Goal: Information Seeking & Learning: Get advice/opinions

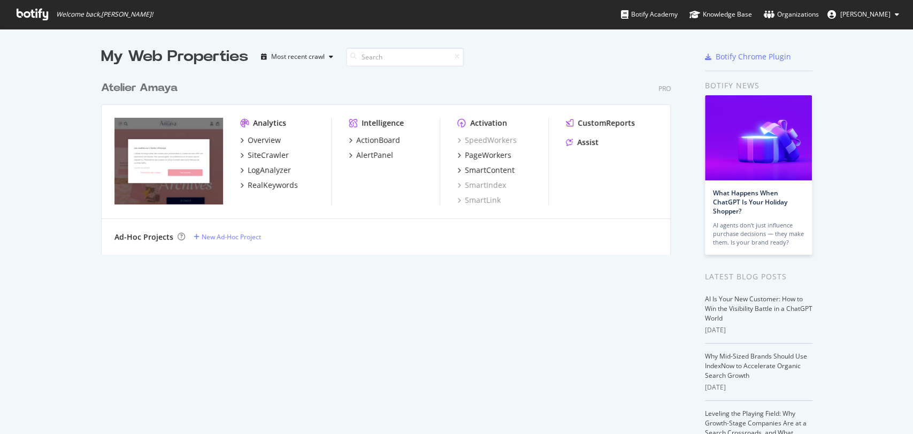
scroll to position [424, 894]
click at [580, 142] on div "Assist" at bounding box center [587, 142] width 21 height 11
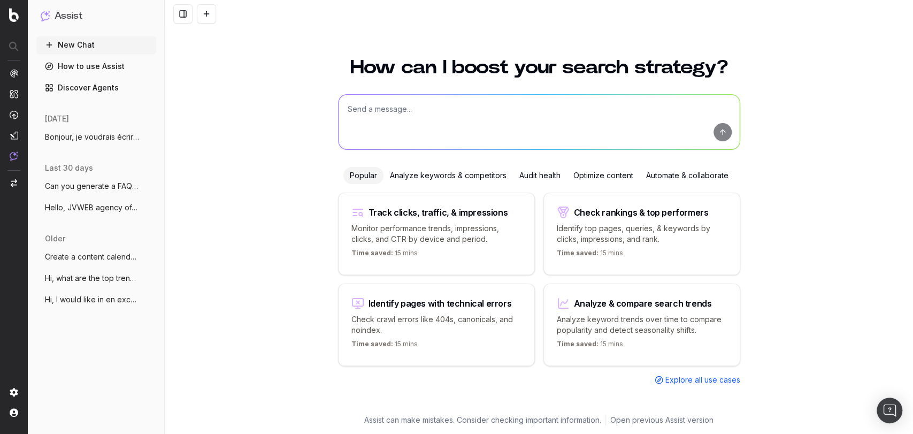
click at [87, 142] on span "Bonjour, je voudrais écrire un nouvel ar" at bounding box center [92, 137] width 94 height 11
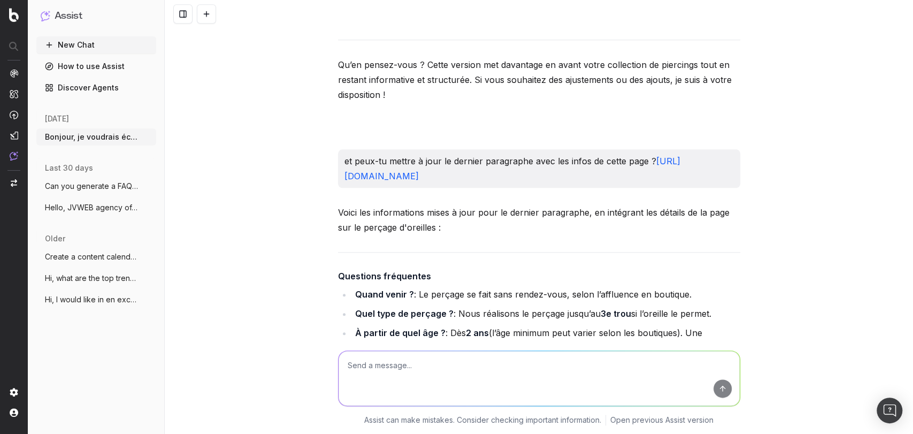
scroll to position [3507, 0]
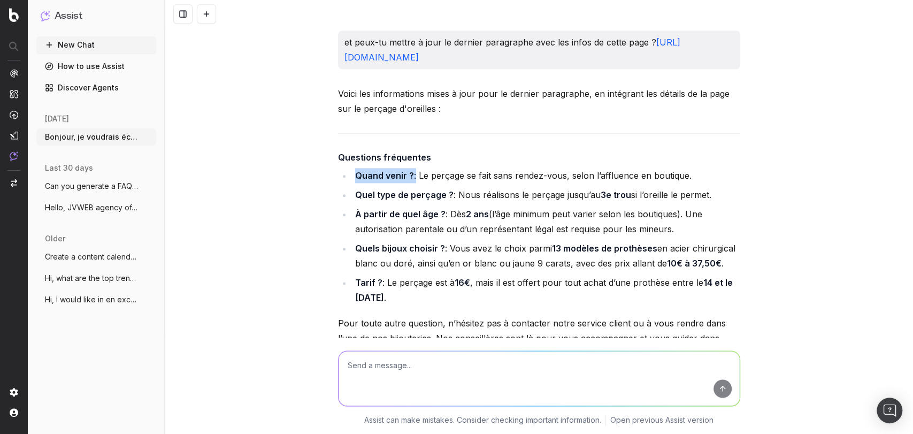
drag, startPoint x: 409, startPoint y: 187, endPoint x: 347, endPoint y: 190, distance: 62.7
click at [352, 183] on li "Quand venir ? : Le perçage se fait sans rendez-vous, selon l’affluence en bouti…" at bounding box center [546, 175] width 388 height 15
copy li "Quand venir ?"
drag, startPoint x: 419, startPoint y: 205, endPoint x: 315, endPoint y: 202, distance: 104.9
click at [314, 202] on div "Bonjour, je voudrais écrire un nouvel article de blog pour L'Atelier d'Amaya. L…" at bounding box center [539, 217] width 748 height 434
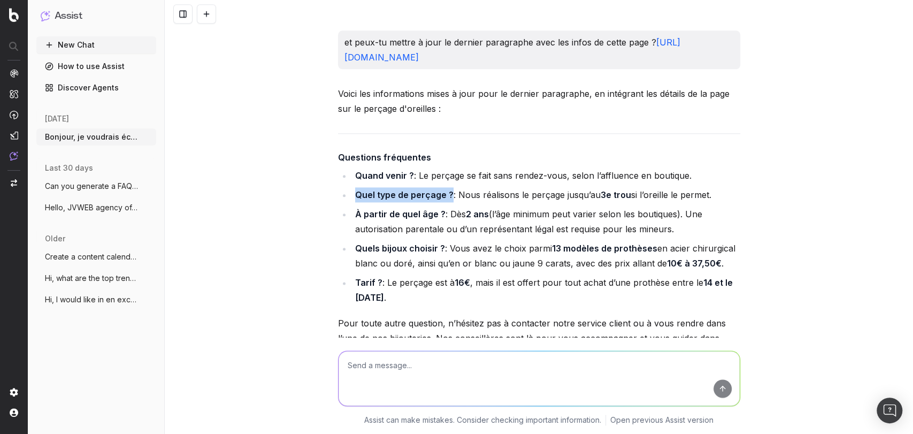
copy strong "Quel type de perçage ?"
drag, startPoint x: 454, startPoint y: 207, endPoint x: 740, endPoint y: 209, distance: 286.2
click at [740, 209] on div "Bonjour, je voudrais écrire un nouvel article de blog pour L'Atelier d'Amaya. L…" at bounding box center [539, 217] width 748 height 434
copy li "Nous réalisons le perçage jusqu’au 3e trou si l’oreille le permet."
drag, startPoint x: 350, startPoint y: 228, endPoint x: 438, endPoint y: 228, distance: 87.2
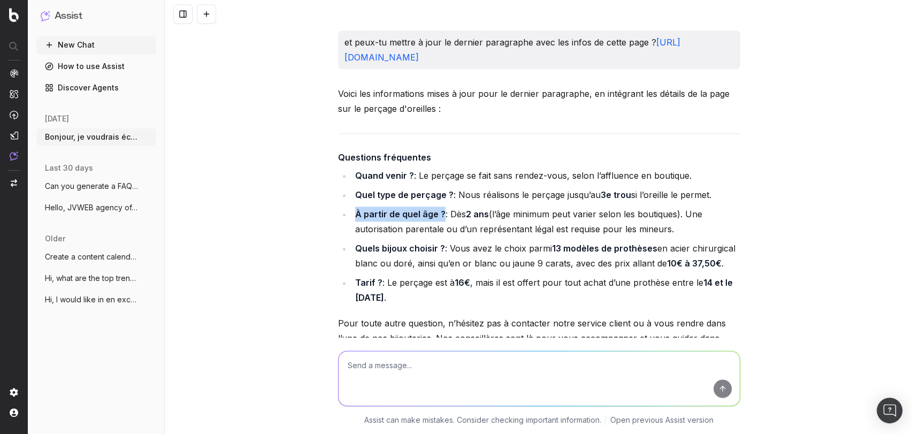
click at [438, 228] on li "À partir de quel âge ? : Dès 2 ans (l’âge minimum peut varier selon les boutiqu…" at bounding box center [546, 221] width 388 height 30
copy strong "À partir de quel âge ?"
click at [444, 220] on li "À partir de quel âge ? : Dès 2 ans (l’âge minimum peut varier selon les boutiqu…" at bounding box center [546, 221] width 388 height 30
drag, startPoint x: 445, startPoint y: 228, endPoint x: 731, endPoint y: 241, distance: 285.9
click at [731, 236] on li "À partir de quel âge ? : Dès 2 ans (l’âge minimum peut varier selon les boutiqu…" at bounding box center [546, 221] width 388 height 30
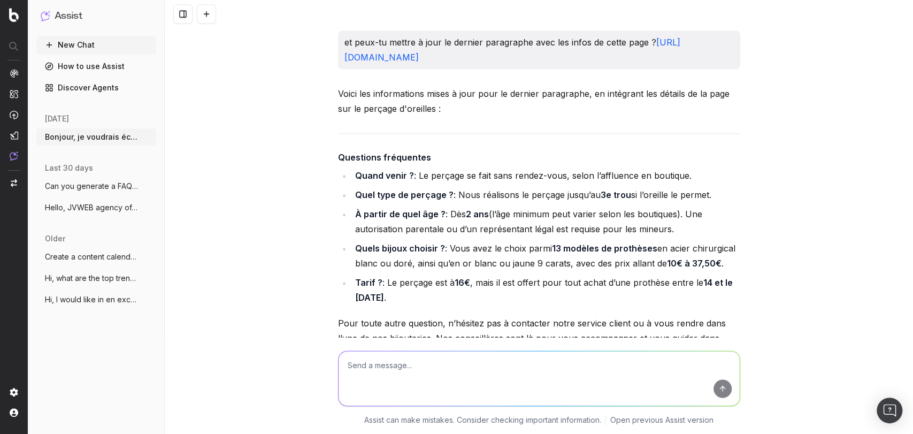
copy li "Dès 2 ans (l’âge minimum peut varier selon les boutiques). Une autorisation par…"
click at [386, 219] on strong "À partir de quel âge ?" at bounding box center [400, 214] width 90 height 11
drag, startPoint x: 350, startPoint y: 227, endPoint x: 432, endPoint y: 231, distance: 81.9
click at [432, 231] on li "À partir de quel âge ? : Dès 2 ans (l’âge minimum peut varier selon les boutiqu…" at bounding box center [546, 221] width 388 height 30
copy strong "À partir de quel âge"
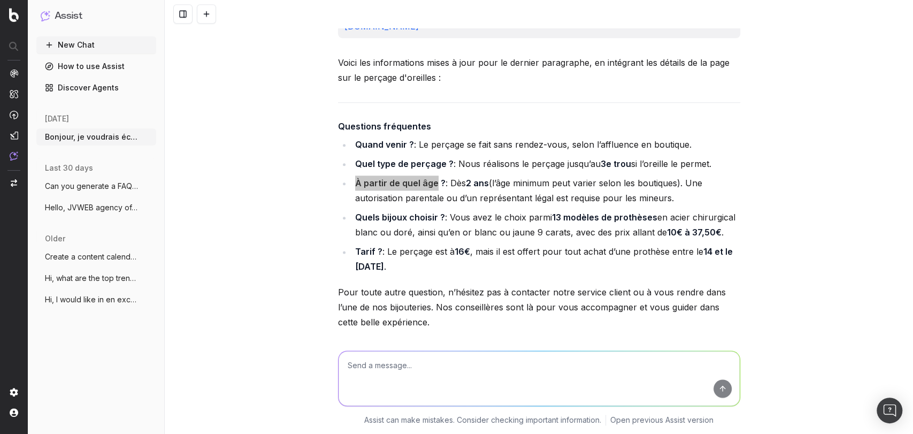
scroll to position [3566, 0]
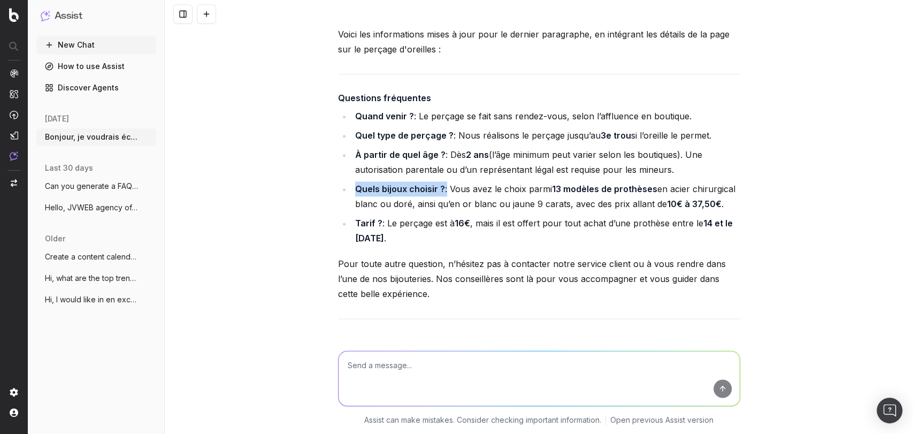
drag, startPoint x: 350, startPoint y: 202, endPoint x: 440, endPoint y: 202, distance: 89.9
click at [440, 202] on li "Quels bijoux choisir ? : Vous avez le choix parmi 13 modèles de prothèses en ac…" at bounding box center [546, 196] width 388 height 30
copy li "Quels bijoux choisir ?"
drag, startPoint x: 438, startPoint y: 206, endPoint x: 447, endPoint y: 212, distance: 10.5
click at [438, 206] on li "Quels bijoux choisir ? : Vous avez le choix parmi 13 modèles de prothèses en ac…" at bounding box center [546, 196] width 388 height 30
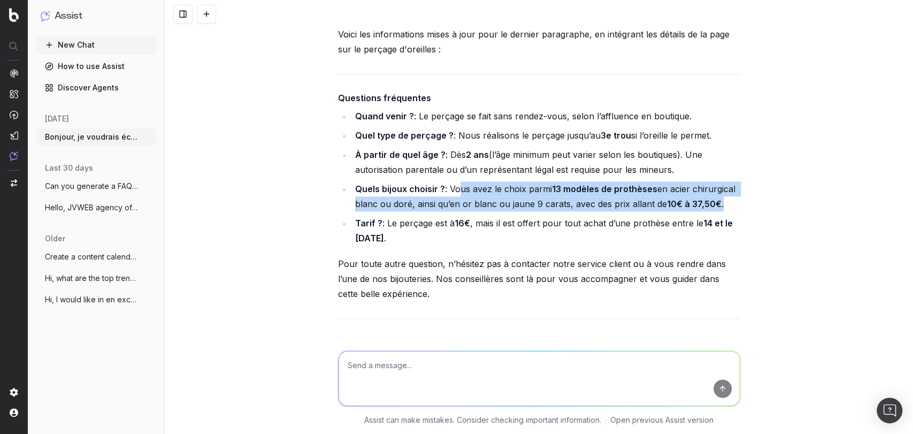
drag, startPoint x: 449, startPoint y: 205, endPoint x: 726, endPoint y: 224, distance: 277.7
click at [726, 211] on li "Quels bijoux choisir ? : Vous avez le choix parmi 13 modèles de prothèses en ac…" at bounding box center [546, 196] width 388 height 30
copy li "ous avez le choix parmi 13 modèles de prothèses en acier chirurgical blanc ou d…"
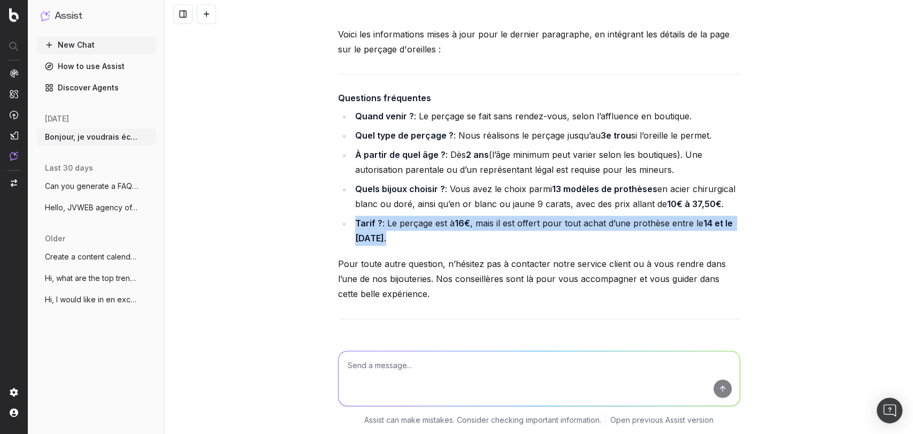
drag, startPoint x: 421, startPoint y: 250, endPoint x: 348, endPoint y: 241, distance: 73.8
click at [352, 241] on li "Tarif ? : Le perçage est à 16€ , mais il est offert pour tout achat d’une proth…" at bounding box center [546, 231] width 388 height 30
copy li "Tarif ? : Le perçage est à 16€ , mais il est offert pour tout achat d’une proth…"
click at [441, 246] on li "Tarif ? : Le perçage est à 16€ , mais il est offert pour tout achat d’une proth…" at bounding box center [546, 231] width 388 height 30
drag, startPoint x: 383, startPoint y: 239, endPoint x: 432, endPoint y: 256, distance: 51.8
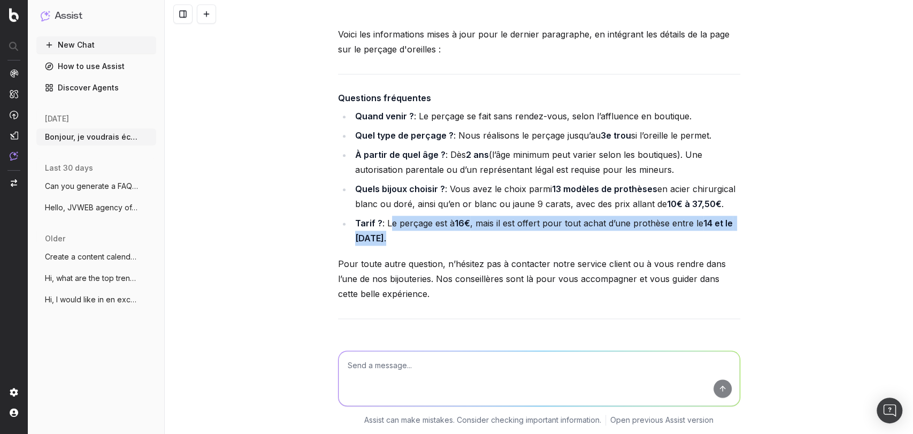
click at [432, 246] on li "Tarif ? : Le perçage est à 16€ , mais il est offert pour tout achat d’une proth…" at bounding box center [546, 231] width 388 height 30
drag, startPoint x: 548, startPoint y: 252, endPoint x: 567, endPoint y: 251, distance: 19.8
click at [548, 246] on li "Tarif ? : Le perçage est à 16€ , mais il est offert pour tout achat d’une proth…" at bounding box center [546, 231] width 388 height 30
click at [685, 243] on li "Tarif ? : Le perçage est à 16€ , mais il est offert pour tout achat d’une proth…" at bounding box center [546, 231] width 388 height 30
click at [661, 237] on li "Tarif ? : Le perçage est à 16€ , mais il est offert pour tout achat d’une proth…" at bounding box center [546, 231] width 388 height 30
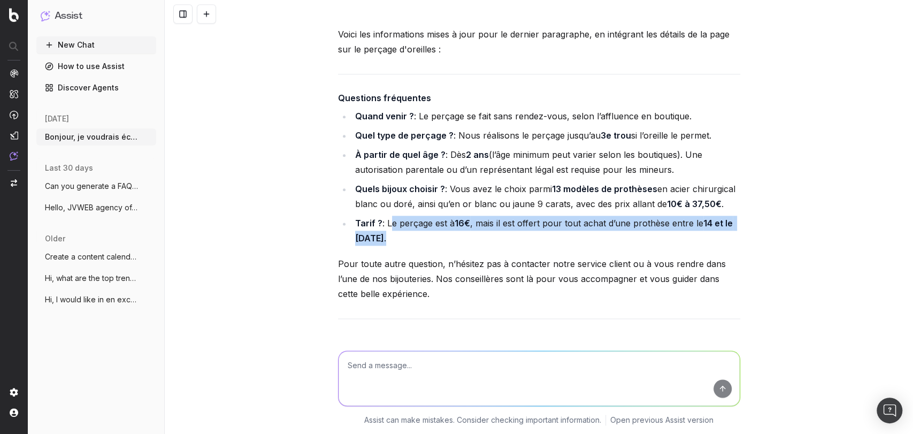
click at [667, 237] on li "Tarif ? : Le perçage est à 16€ , mais il est offert pour tout achat d’une proth…" at bounding box center [546, 231] width 388 height 30
drag, startPoint x: 665, startPoint y: 237, endPoint x: 385, endPoint y: 237, distance: 280.3
click at [385, 237] on li "Tarif ? : Le perçage est à 16€ , mais il est offert pour tout achat d’une proth…" at bounding box center [546, 231] width 388 height 30
copy li "Le perçage est à 16€ , mais il est offert pour tout achat d’une prothèse"
drag, startPoint x: 414, startPoint y: 134, endPoint x: 713, endPoint y: 131, distance: 299.0
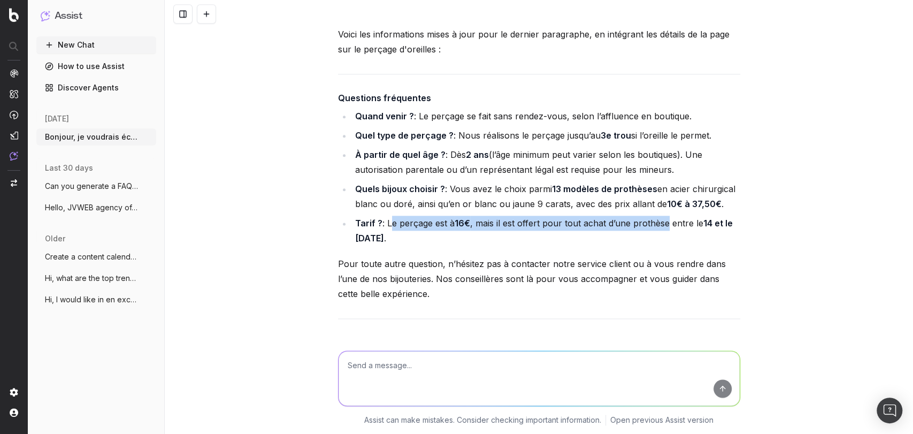
click at [713, 124] on li "Quand venir ? : Le perçage se fait sans rendez-vous, selon l’affluence en bouti…" at bounding box center [546, 116] width 388 height 15
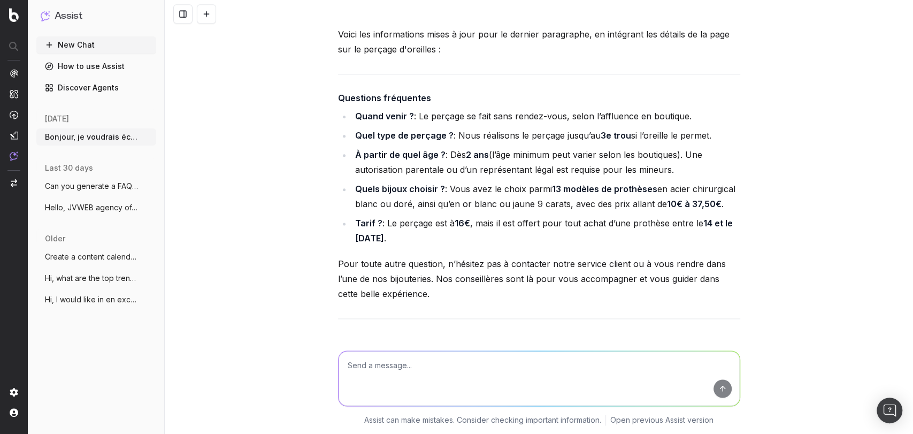
click at [463, 143] on li "Quel type de perçage ? : Nous réalisons le perçage jusqu’au 3e trou si l’oreill…" at bounding box center [546, 135] width 388 height 15
drag, startPoint x: 453, startPoint y: 150, endPoint x: 712, endPoint y: 147, distance: 259.4
click at [712, 143] on li "Quel type de perçage ? : Nous réalisons le perçage jusqu’au 3e trou si l’oreill…" at bounding box center [546, 135] width 388 height 15
click at [538, 143] on li "Quel type de perçage ? : Nous réalisons le perçage jusqu’au 3e trou si l’oreill…" at bounding box center [546, 135] width 388 height 15
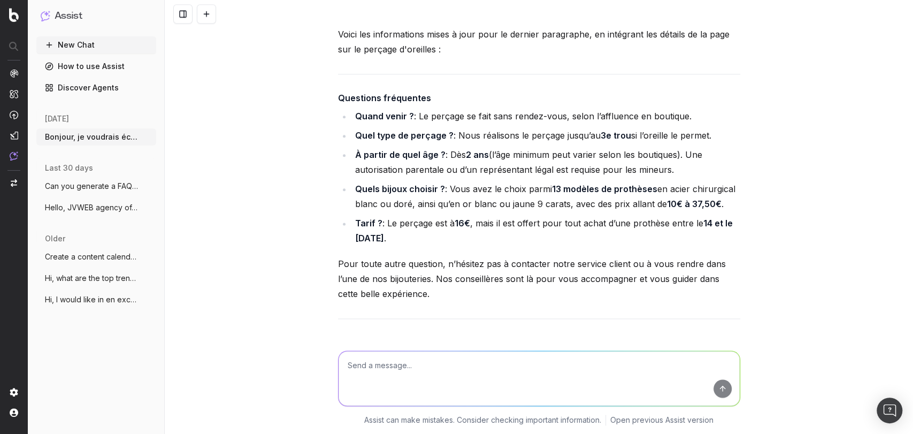
click at [461, 143] on li "Quel type de perçage ? : Nous réalisons le perçage jusqu’au 3e trou si l’oreill…" at bounding box center [546, 135] width 388 height 15
drag, startPoint x: 454, startPoint y: 151, endPoint x: 709, endPoint y: 149, distance: 255.1
click at [709, 143] on li "Quel type de perçage ? : Nous réalisons le perçage jusqu’au 3e trou si l’oreill…" at bounding box center [546, 135] width 388 height 15
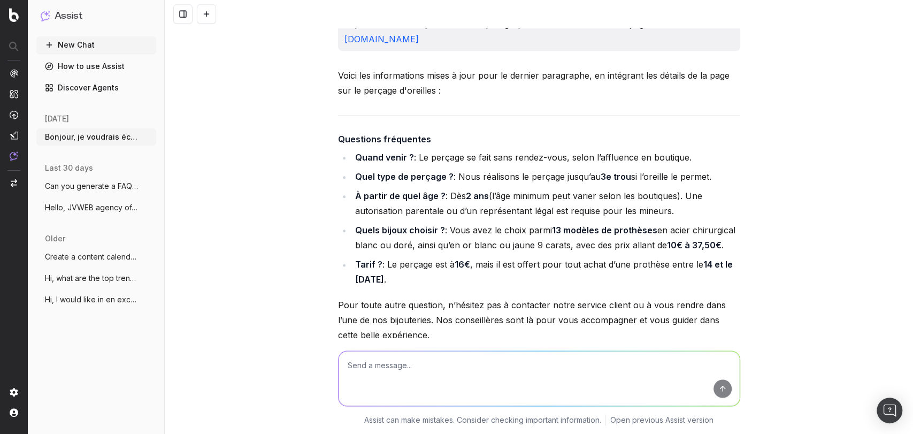
scroll to position [3507, 0]
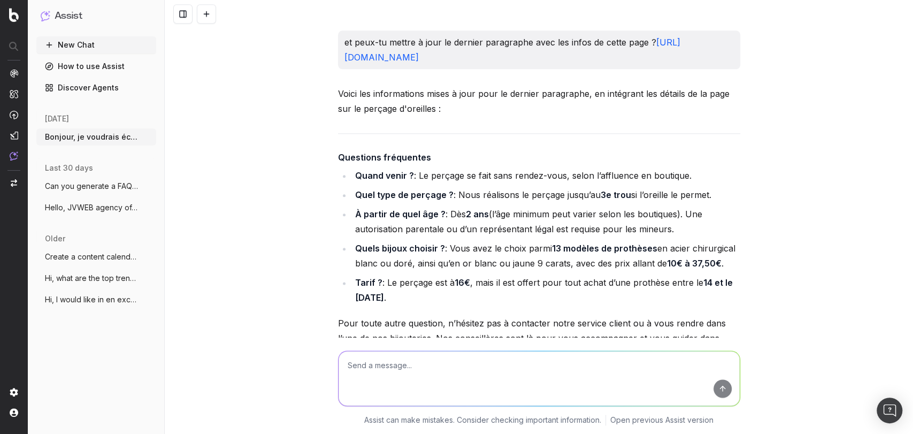
click at [448, 369] on textarea at bounding box center [539, 378] width 401 height 55
paste textarea "Se faire percer les oreilles est une étape importante, et nous mettons tout en …"
type textarea "peux-tu me reformuler ce texte que ce soit un paragraphe rédigé stp : Se faire …"
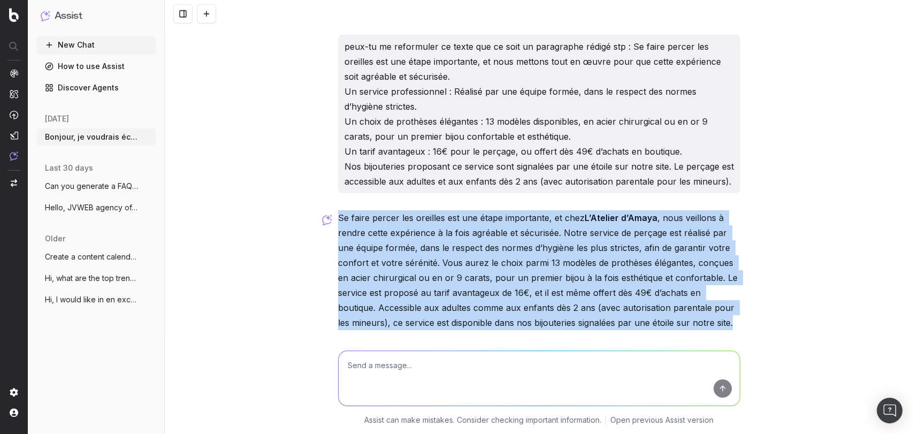
scroll to position [10505, 0]
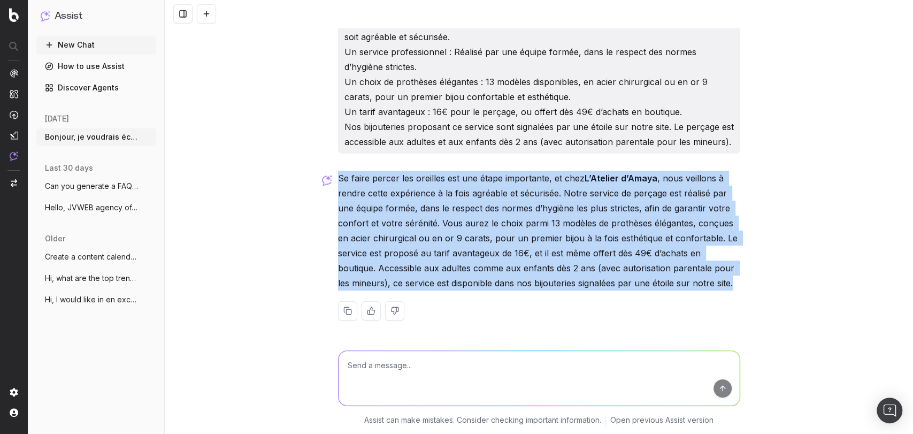
drag, startPoint x: 333, startPoint y: 267, endPoint x: 742, endPoint y: 282, distance: 408.9
click at [742, 282] on div "Bonjour, je voudrais écrire un nouvel article de blog pour L'Atelier d'Amaya. L…" at bounding box center [539, 217] width 748 height 434
click at [269, 187] on div "Bonjour, je voudrais écrire un nouvel article de blog pour L'Atelier d'Amaya. L…" at bounding box center [539, 217] width 748 height 434
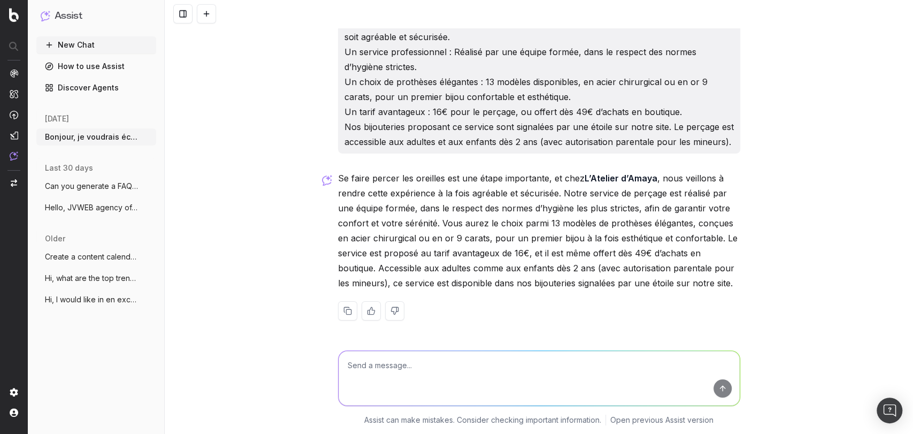
click at [394, 382] on textarea at bounding box center [539, 378] width 401 height 55
click at [65, 41] on button "New Chat" at bounding box center [96, 44] width 120 height 17
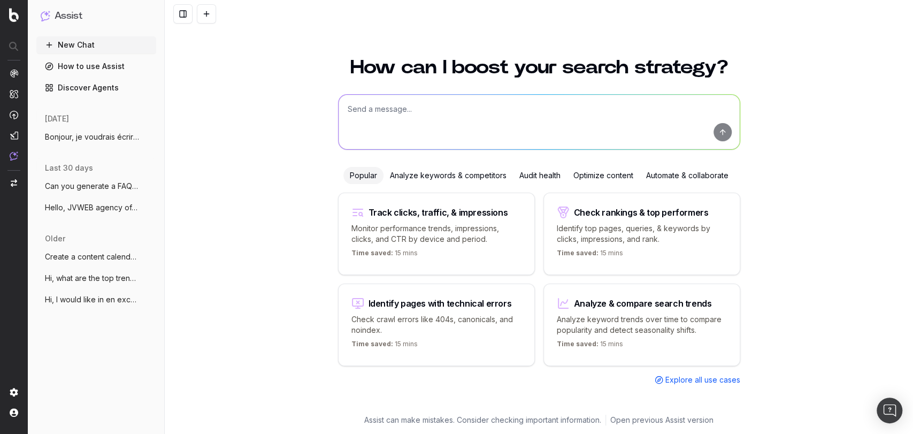
click at [436, 117] on textarea at bounding box center [539, 122] width 401 height 55
type textarea "Peux-tu m'expliquer le principe d'un REGEX stp ?"
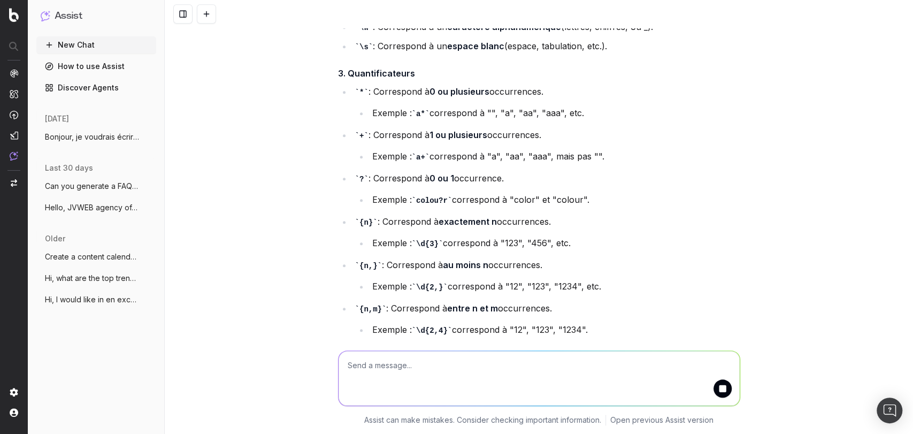
scroll to position [569, 0]
click at [398, 374] on textarea at bounding box center [539, 378] width 401 height 55
type textarea "t"
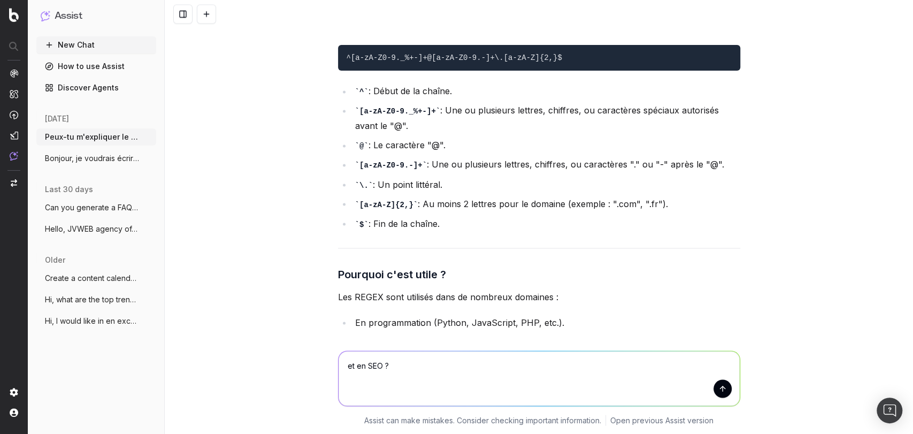
scroll to position [1263, 0]
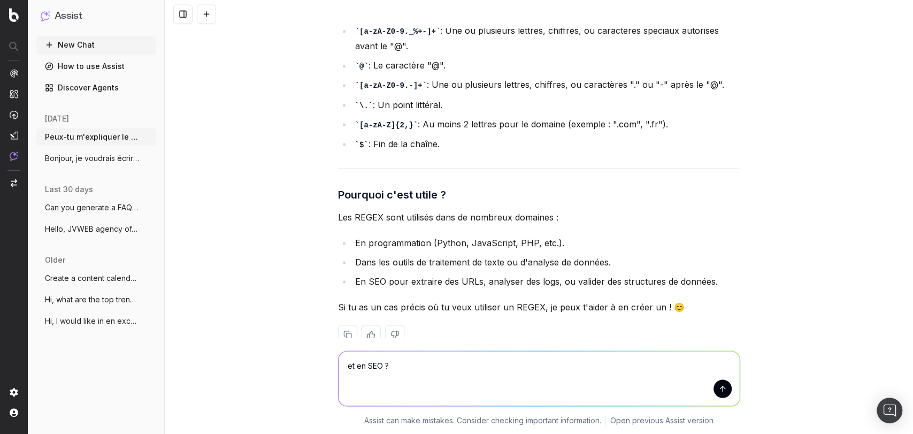
type textarea "et en SEO ?"
click at [718, 390] on button "submit" at bounding box center [723, 388] width 18 height 18
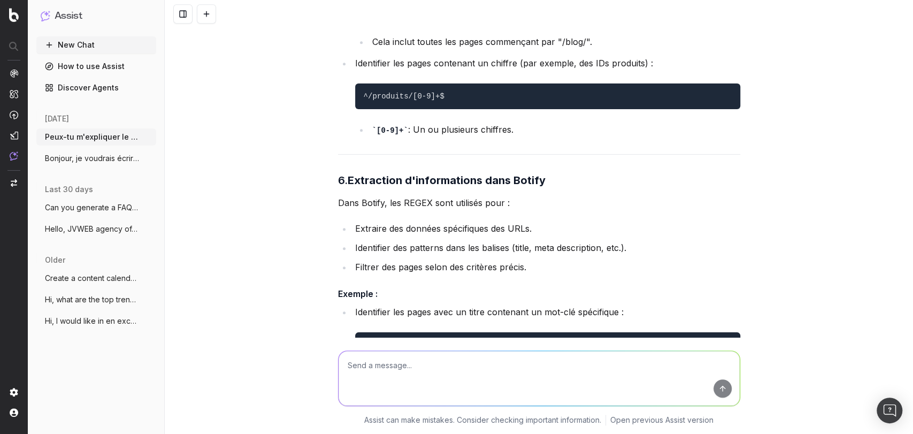
scroll to position [3254, 0]
click at [490, 240] on li "Identifier des patterns dans les balises (title, meta description, etc.)." at bounding box center [546, 247] width 388 height 15
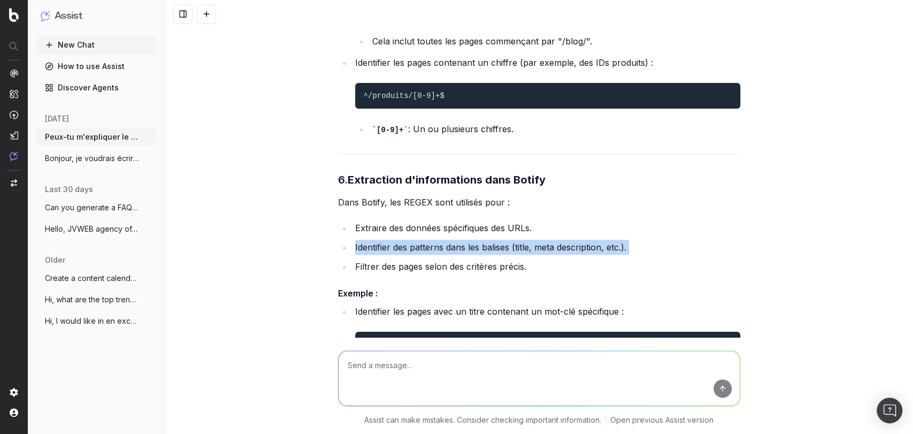
click at [490, 240] on li "Identifier des patterns dans les balises (title, meta description, etc.)." at bounding box center [546, 247] width 388 height 15
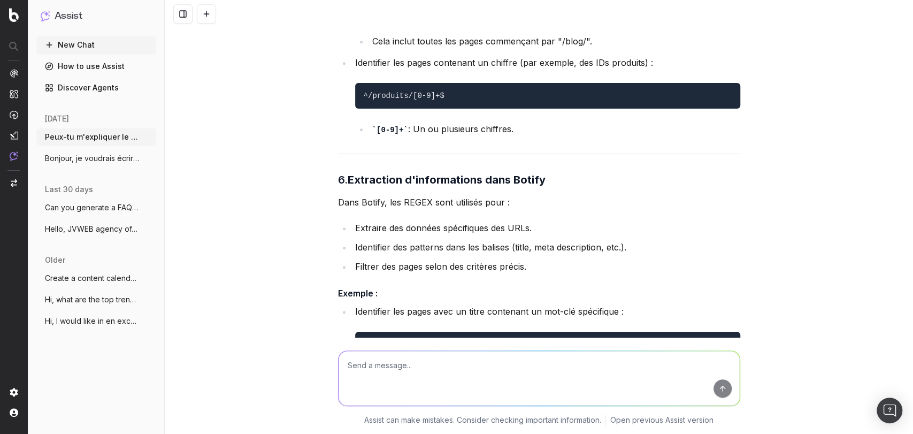
click at [465, 259] on li "Filtrer des pages selon des critères précis." at bounding box center [546, 266] width 388 height 15
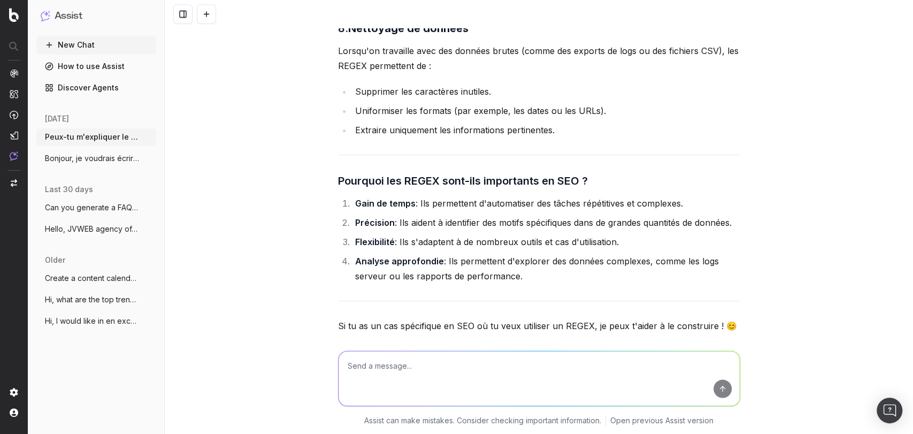
scroll to position [4020, 0]
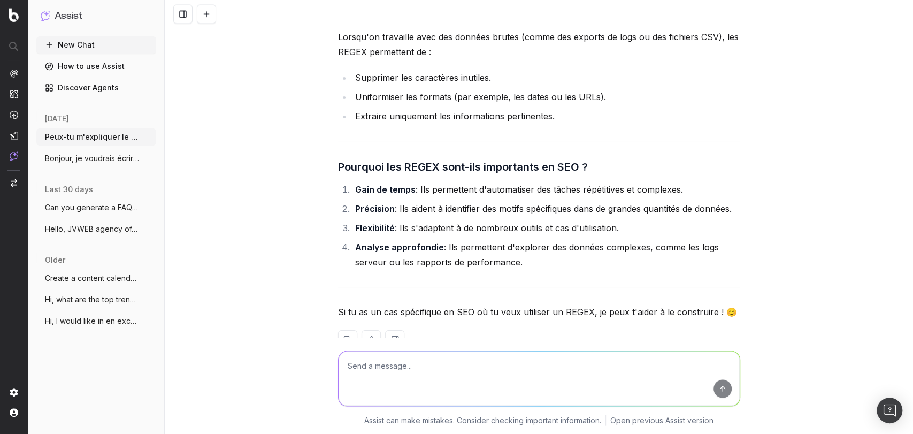
click at [448, 372] on textarea at bounding box center [539, 378] width 401 height 55
type textarea "peux-tu me dire si nous avons bien un REGEX sur le compte Botify de L'Atelier d…"
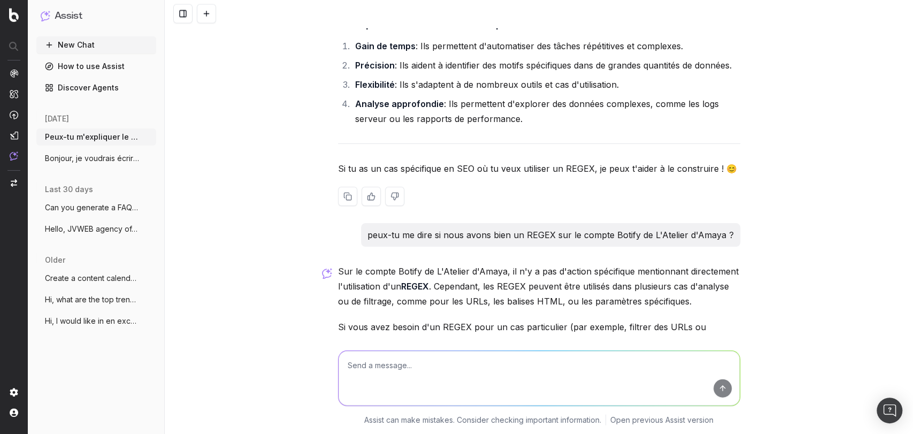
scroll to position [4213, 0]
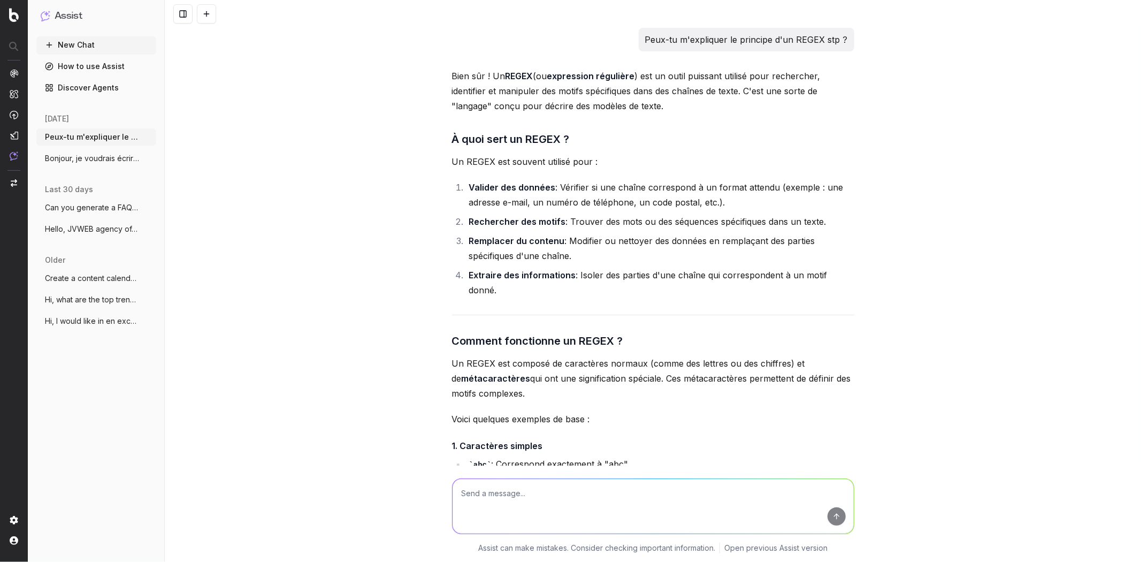
scroll to position [4084, 0]
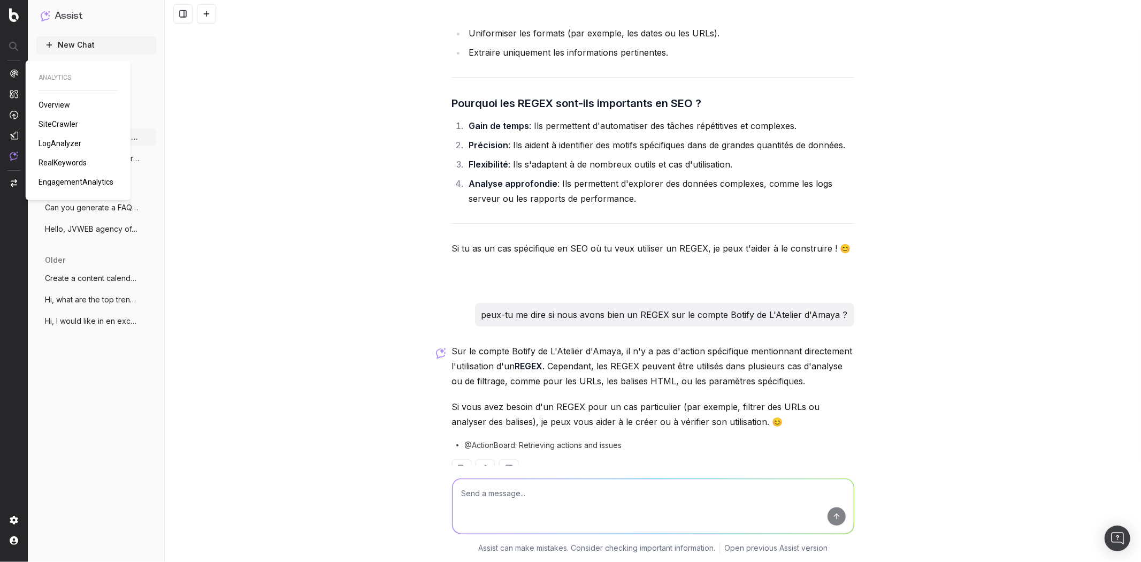
click at [56, 136] on div "ANALYTICS Overview SiteCrawler LogAnalyzer RealKeywords EngagementAnalytics" at bounding box center [78, 130] width 79 height 114
click at [56, 141] on span "LogAnalyzer" at bounding box center [60, 143] width 43 height 9
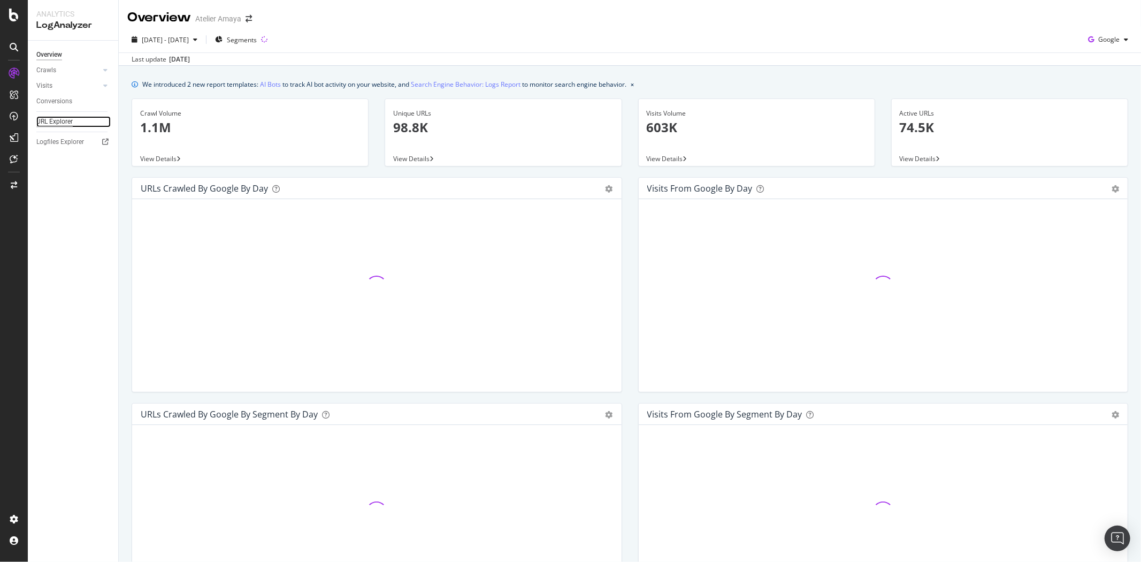
click at [47, 121] on div "URL Explorer" at bounding box center [54, 121] width 36 height 11
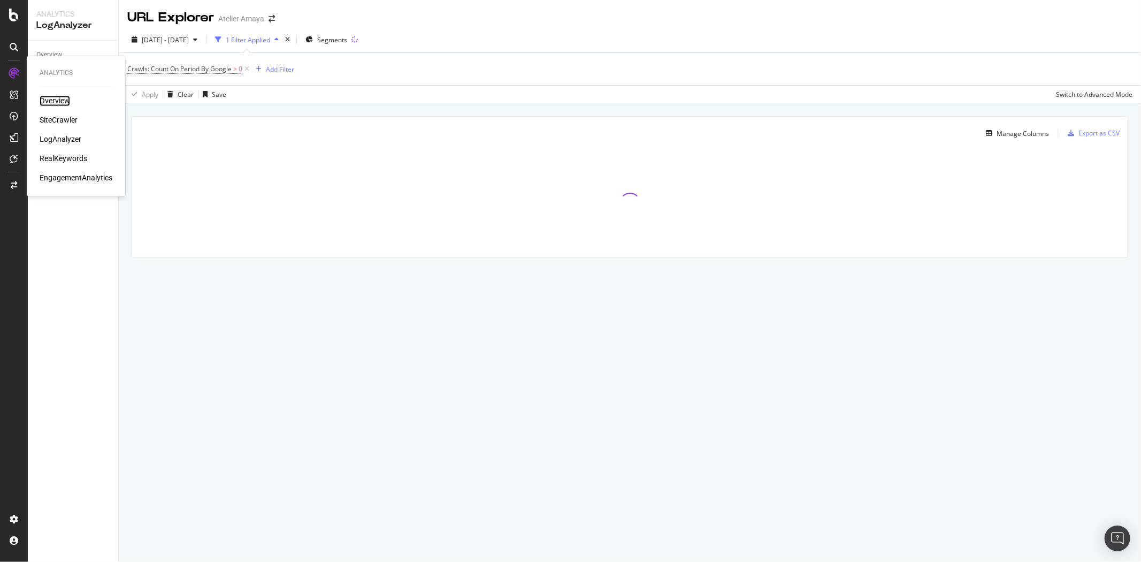
click at [53, 102] on div "Overview" at bounding box center [55, 101] width 30 height 11
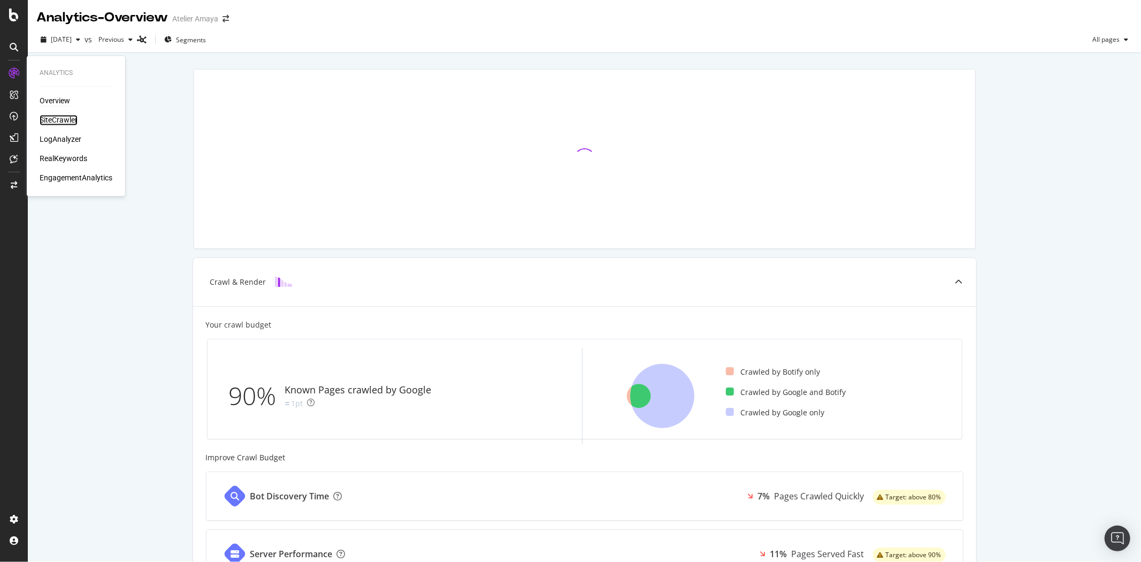
click at [59, 119] on div "SiteCrawler" at bounding box center [59, 120] width 38 height 11
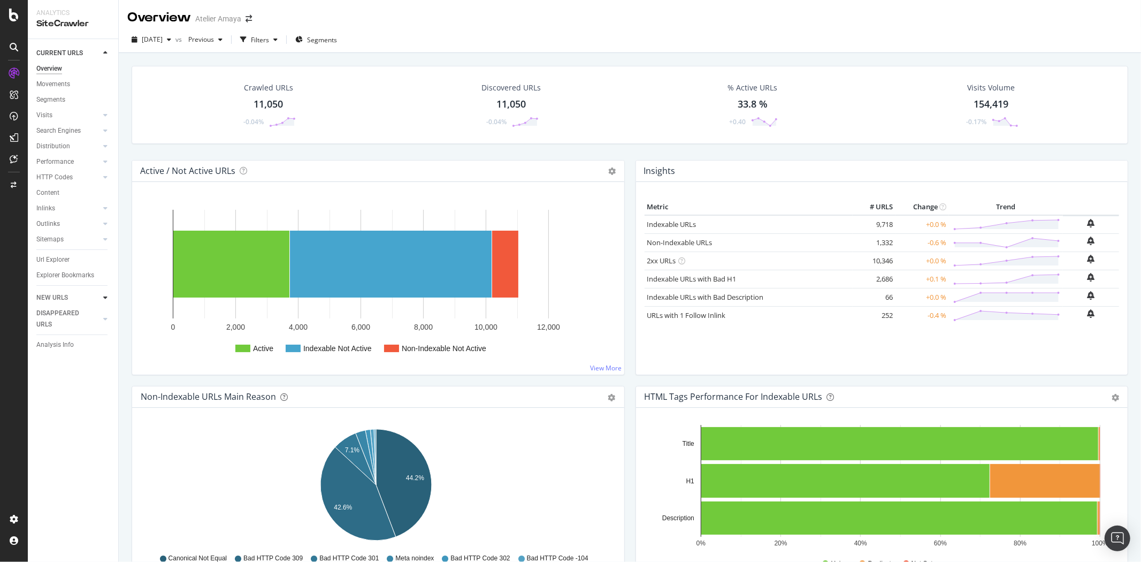
click at [103, 295] on icon at bounding box center [105, 297] width 4 height 6
click at [102, 302] on div at bounding box center [105, 303] width 11 height 11
click at [103, 90] on icon at bounding box center [105, 90] width 4 height 6
click at [103, 47] on div "CURRENT URLS" at bounding box center [77, 53] width 82 height 16
click at [105, 55] on icon at bounding box center [105, 53] width 4 height 6
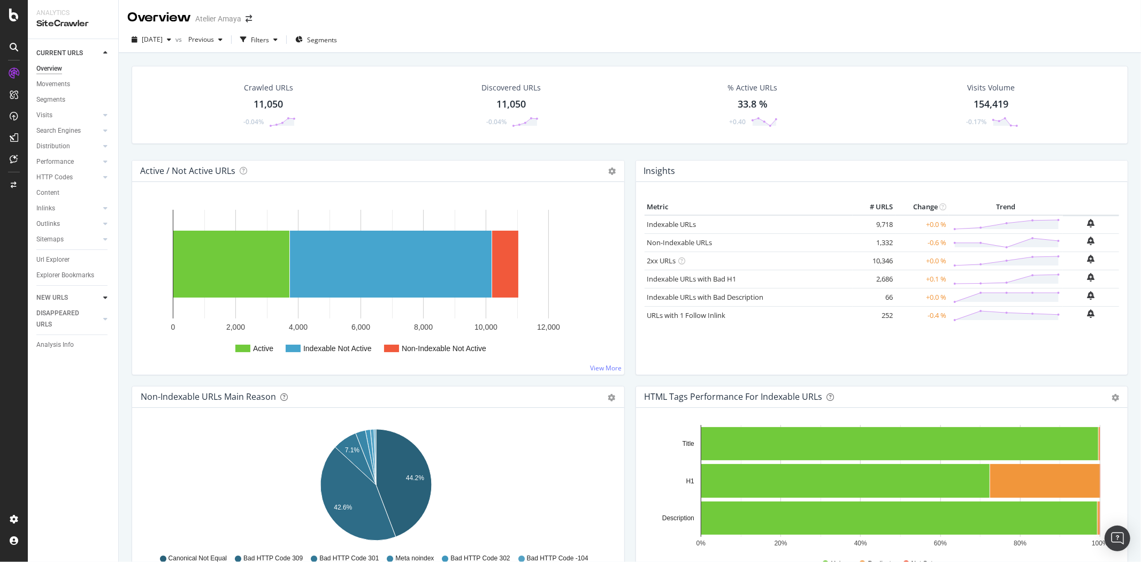
click at [105, 297] on icon at bounding box center [105, 297] width 4 height 6
click at [104, 68] on icon at bounding box center [105, 68] width 4 height 6
click at [108, 50] on div at bounding box center [105, 53] width 11 height 11
click at [54, 256] on div "Url Explorer" at bounding box center [52, 259] width 33 height 11
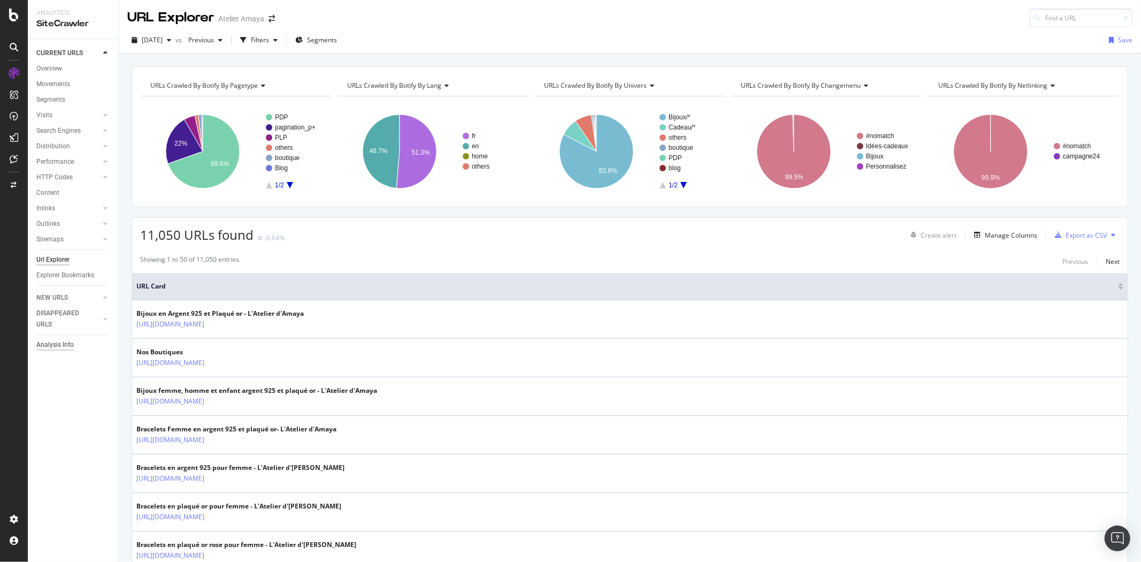
click at [63, 344] on div "Analysis Info" at bounding box center [54, 344] width 37 height 11
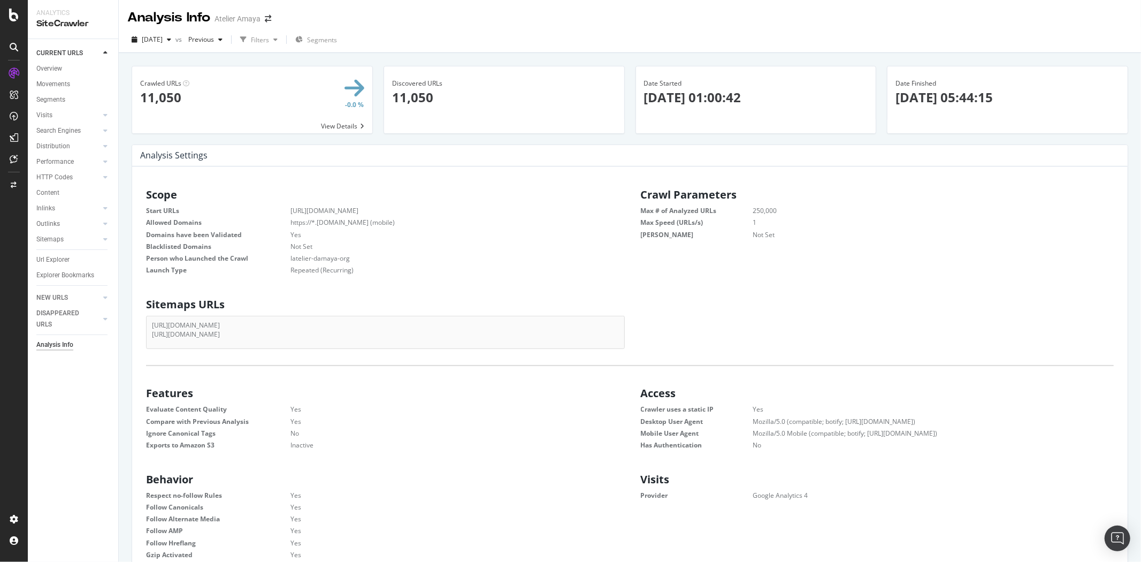
click at [13, 45] on icon at bounding box center [14, 47] width 9 height 9
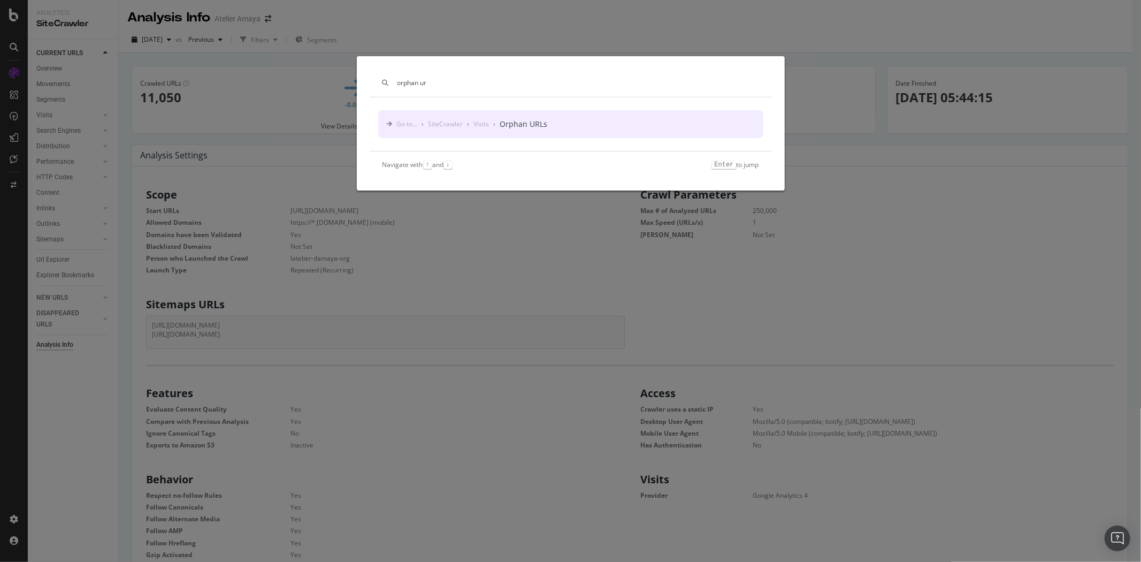
type input "orphan ur"
click at [514, 124] on div "Orphan URLs" at bounding box center [524, 124] width 48 height 11
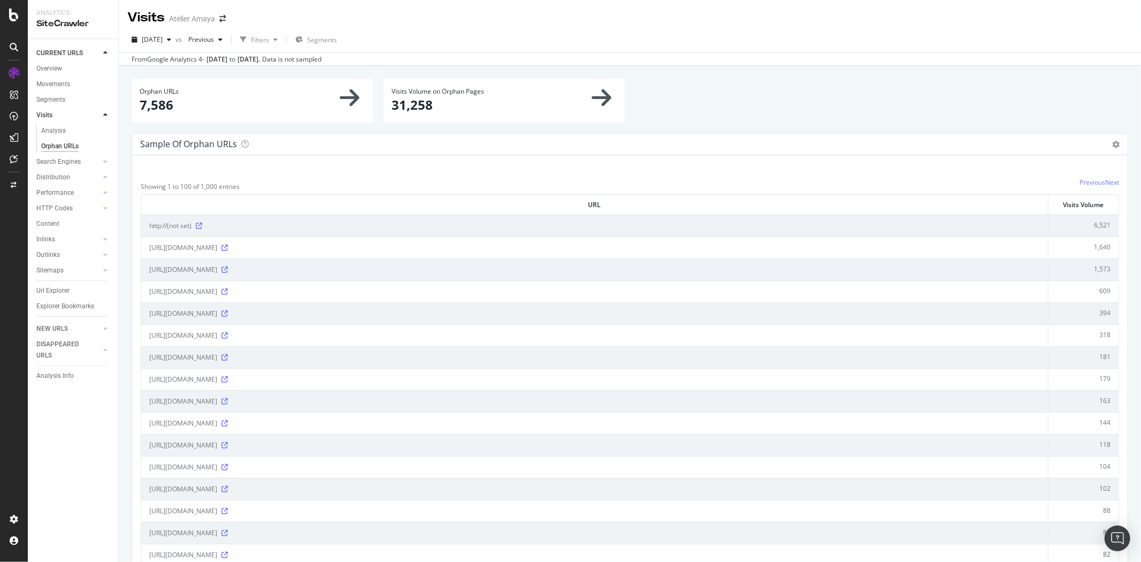
click at [11, 39] on div at bounding box center [13, 47] width 17 height 17
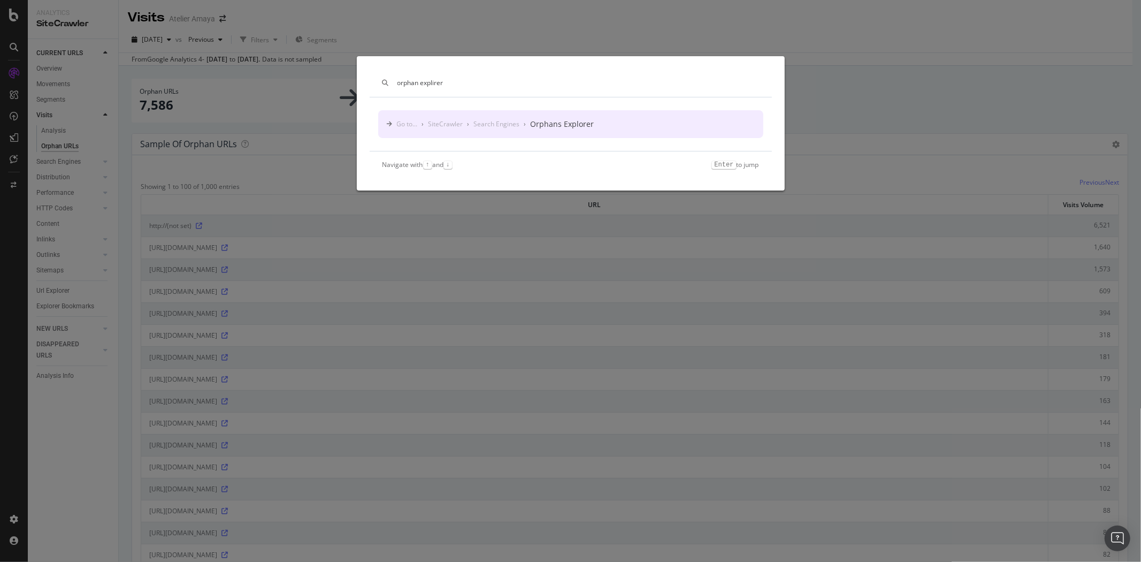
type input "orphan explirer"
click at [550, 131] on div "Go to... › SiteCrawler › Search Engines › Orphans Explorer" at bounding box center [570, 124] width 385 height 28
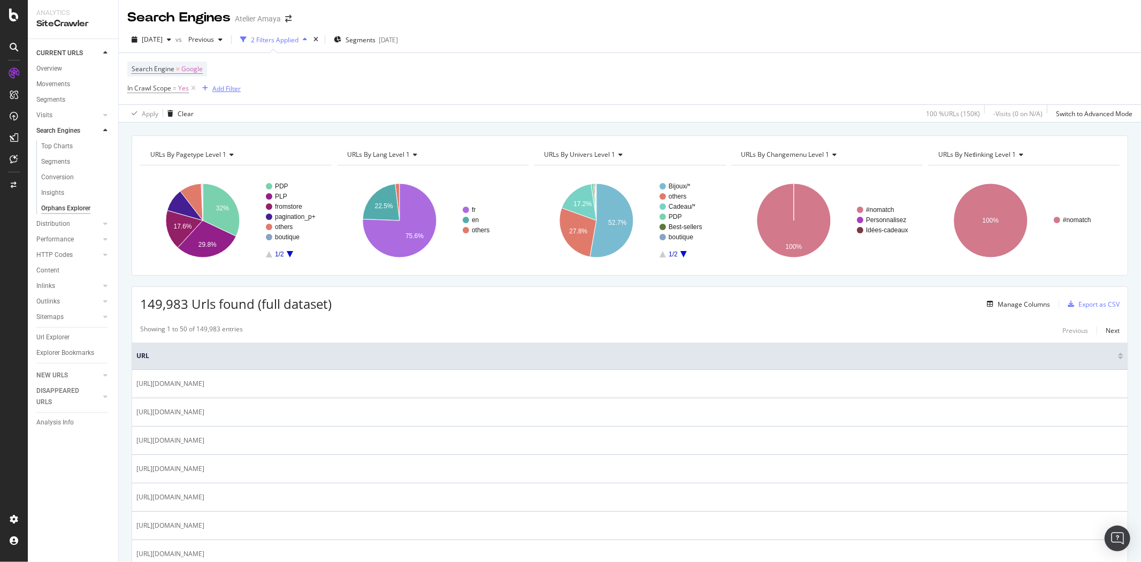
click at [236, 91] on div "Add Filter" at bounding box center [226, 88] width 28 height 9
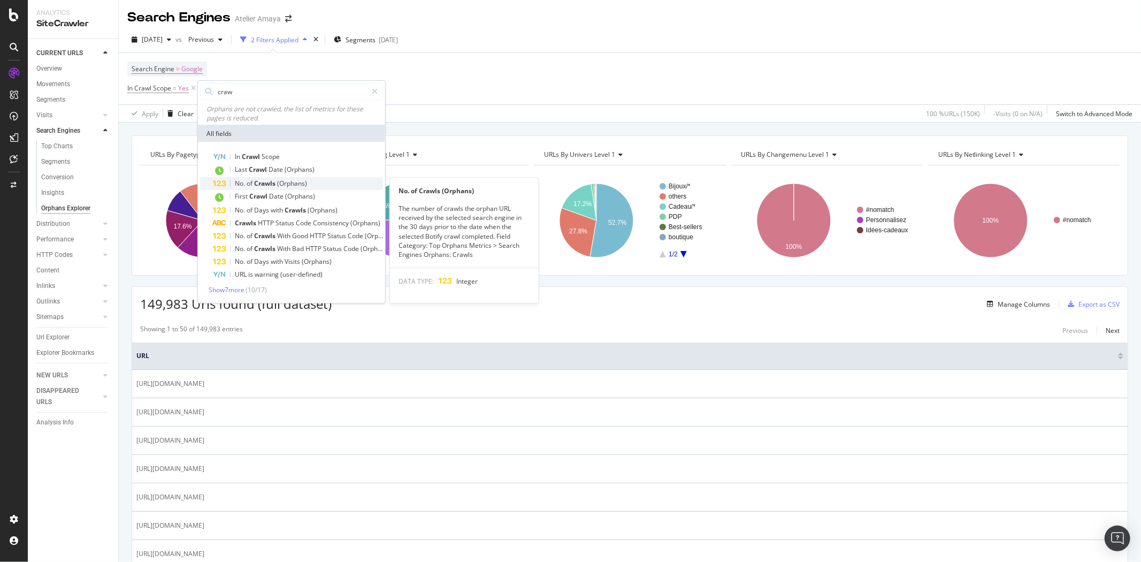
type input "craw"
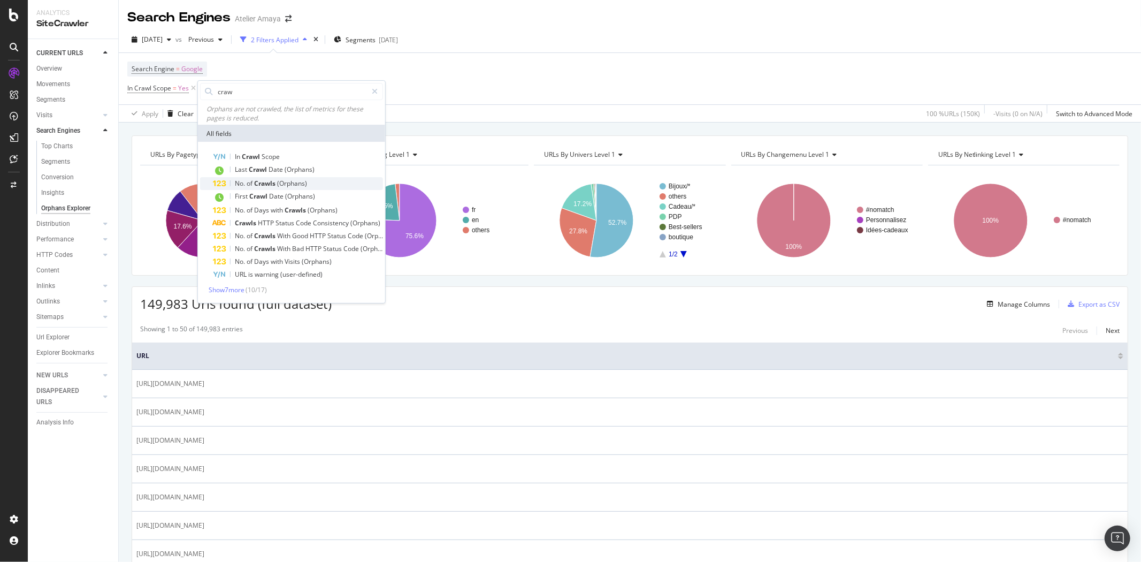
click at [261, 186] on span "Crawls" at bounding box center [265, 183] width 23 height 9
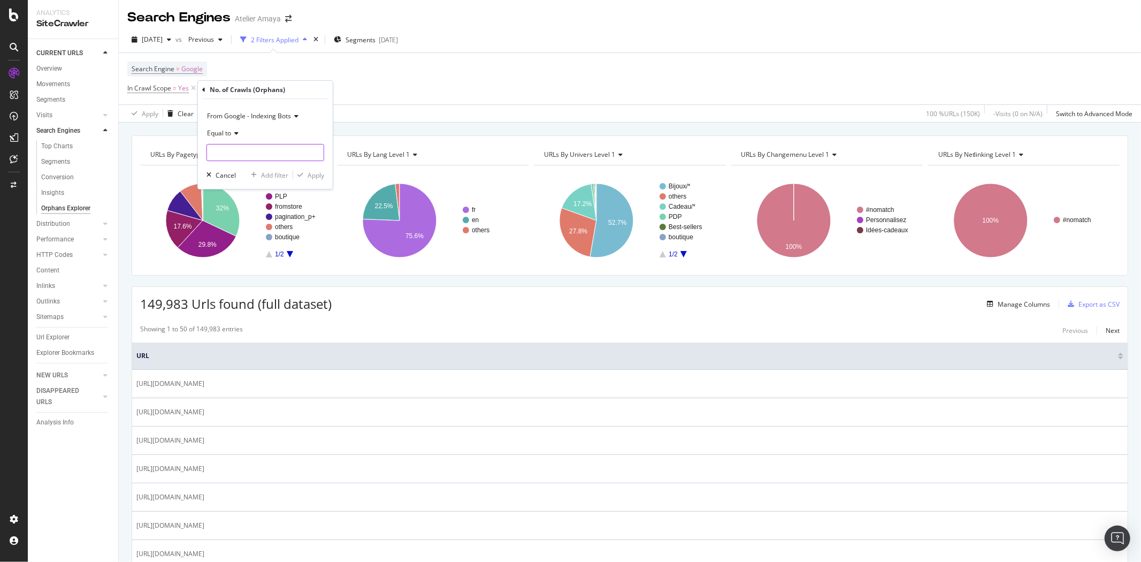
click at [239, 156] on input "number" at bounding box center [265, 152] width 118 height 17
click at [241, 136] on div "Equal to" at bounding box center [265, 133] width 118 height 17
click at [231, 205] on div "Greater than" at bounding box center [266, 211] width 114 height 14
click at [236, 154] on input "number" at bounding box center [265, 152] width 118 height 17
type input "0"
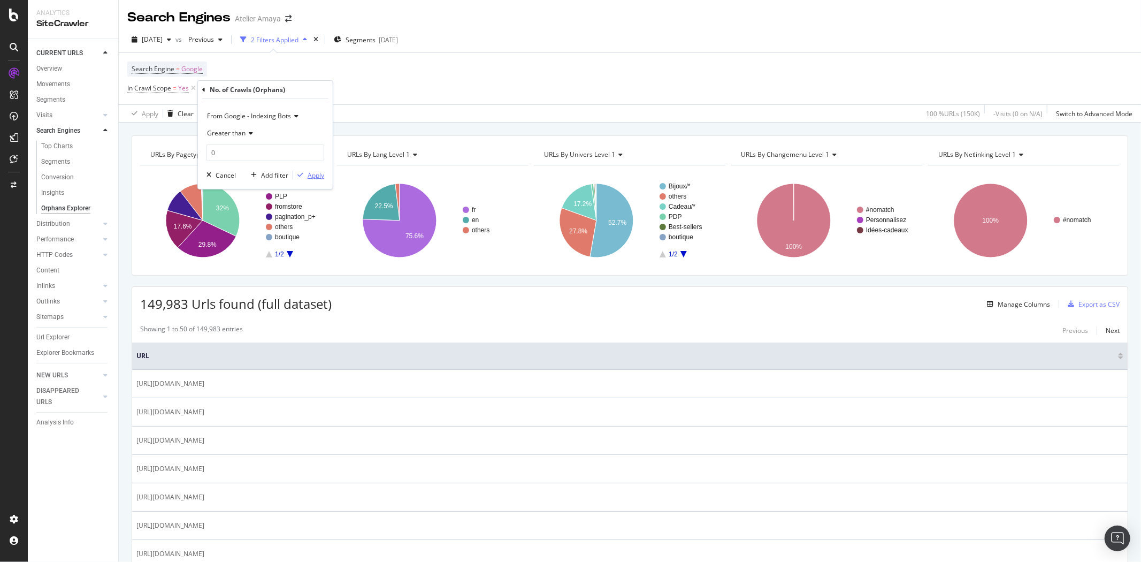
drag, startPoint x: 309, startPoint y: 182, endPoint x: 311, endPoint y: 177, distance: 6.3
click at [311, 177] on div "From Google - Indexing Bots Greater than 0 Cancel Add filter Apply" at bounding box center [265, 144] width 135 height 90
click at [311, 177] on div "Apply" at bounding box center [316, 175] width 17 height 9
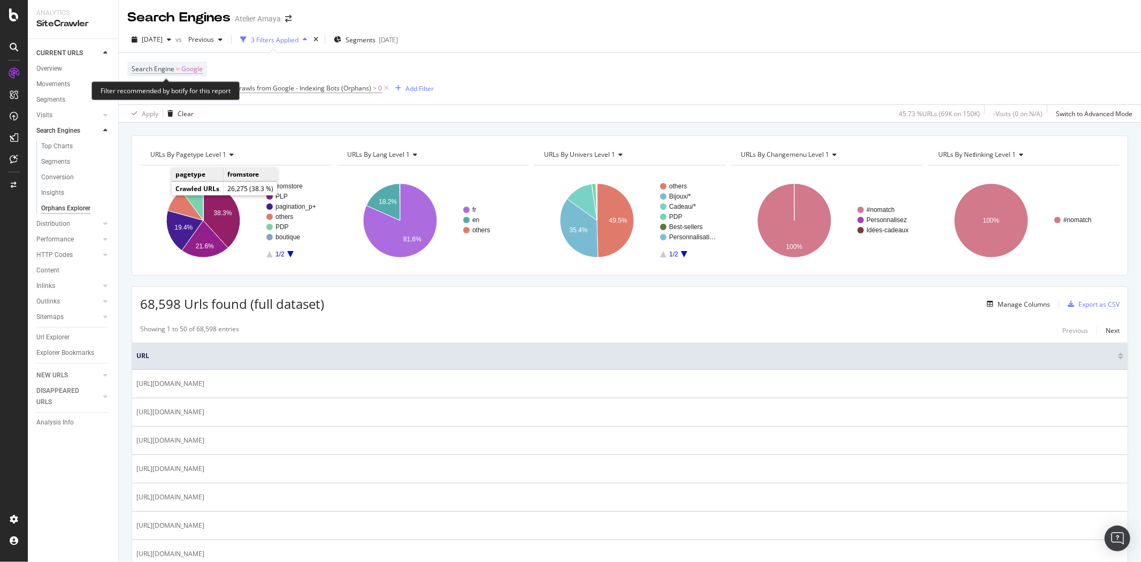
click at [193, 71] on span "Google" at bounding box center [191, 69] width 21 height 15
click at [161, 93] on span "Google" at bounding box center [151, 94] width 21 height 9
click at [156, 113] on div "Cancel" at bounding box center [160, 117] width 20 height 9
click at [266, 89] on span "No. of Crawls from Google - Indexing Bots (Orphans)" at bounding box center [294, 87] width 156 height 9
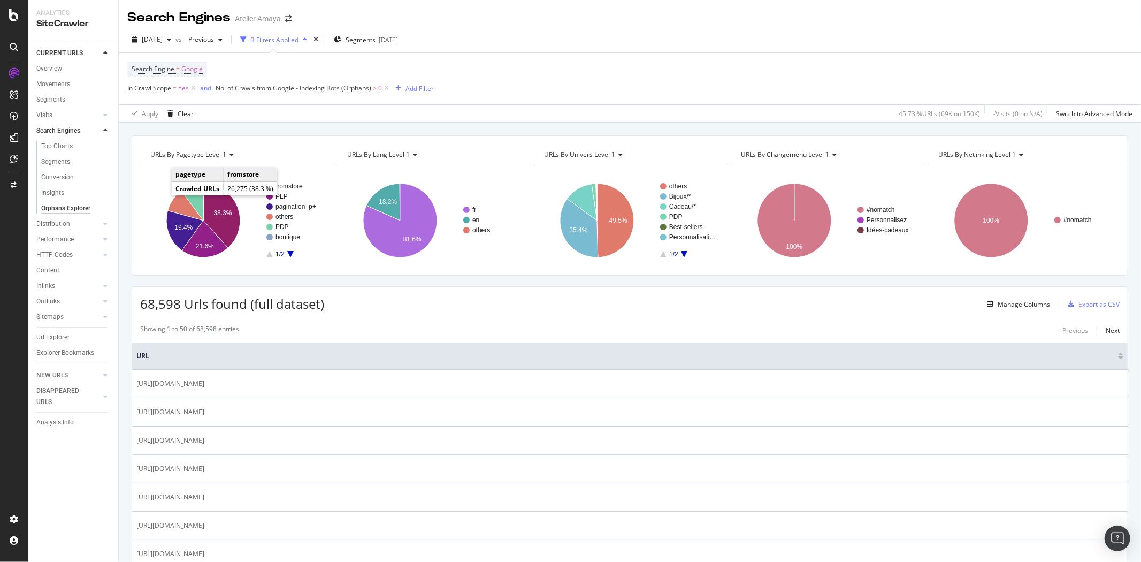
click at [455, 122] on div "Apply Clear 45.73 % URLs ( 69K on 150K ) - Visits ( 0 on N/A ) Switch to Advanc…" at bounding box center [630, 113] width 1022 height 18
click at [386, 86] on icon at bounding box center [386, 88] width 9 height 11
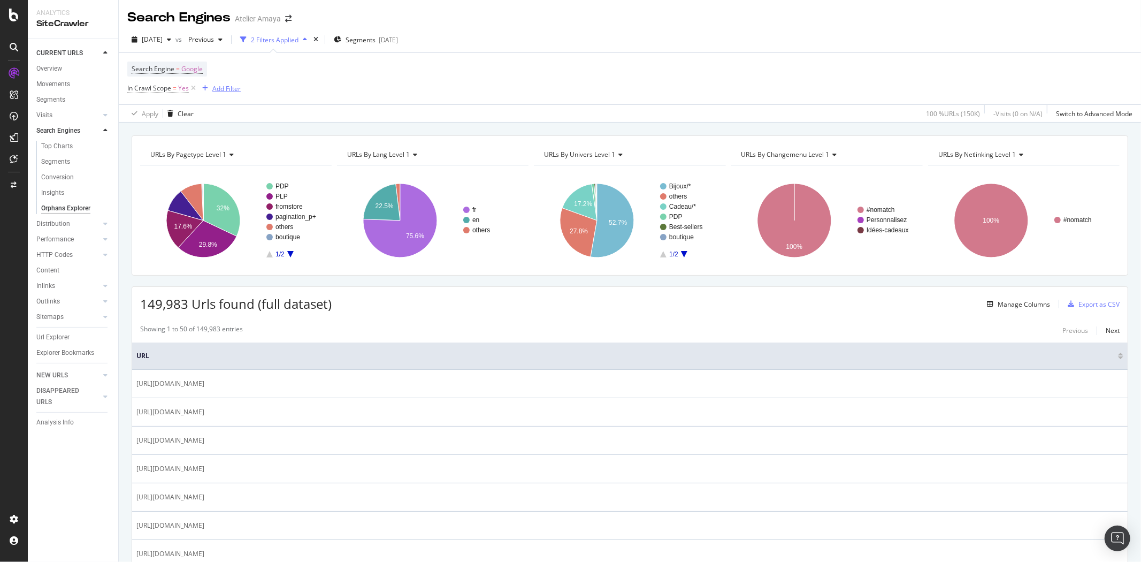
click at [208, 88] on div "button" at bounding box center [205, 88] width 14 height 6
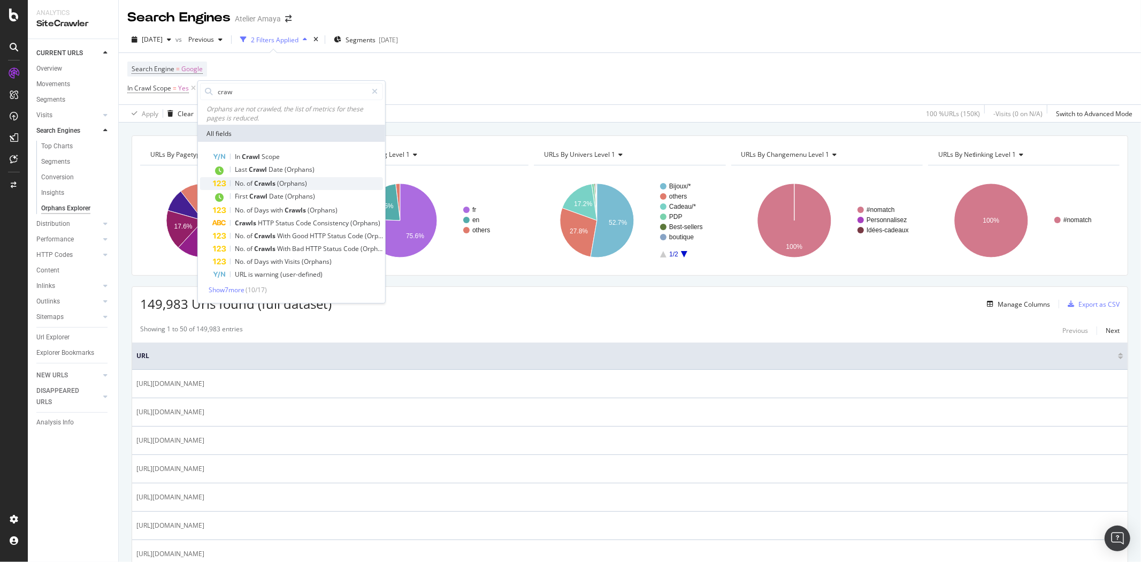
click at [270, 186] on span "Crawls" at bounding box center [265, 183] width 23 height 9
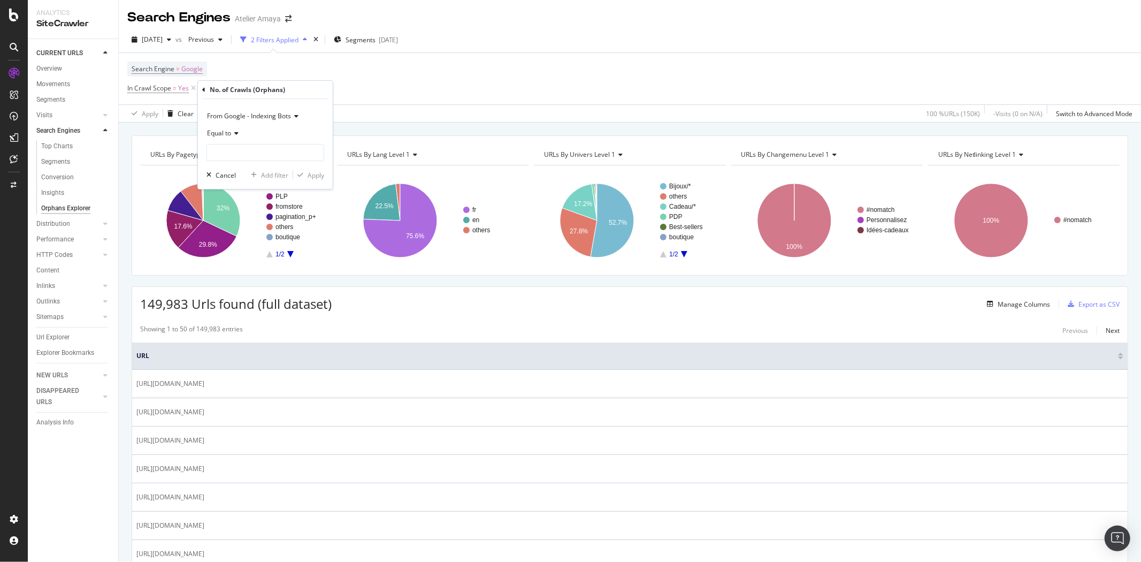
click at [232, 134] on icon at bounding box center [234, 133] width 7 height 6
click at [245, 174] on div "Not Equal to" at bounding box center [266, 169] width 114 height 14
click at [242, 160] on input "number" at bounding box center [265, 152] width 118 height 17
type input "0"
click at [308, 177] on div "Apply" at bounding box center [316, 175] width 17 height 9
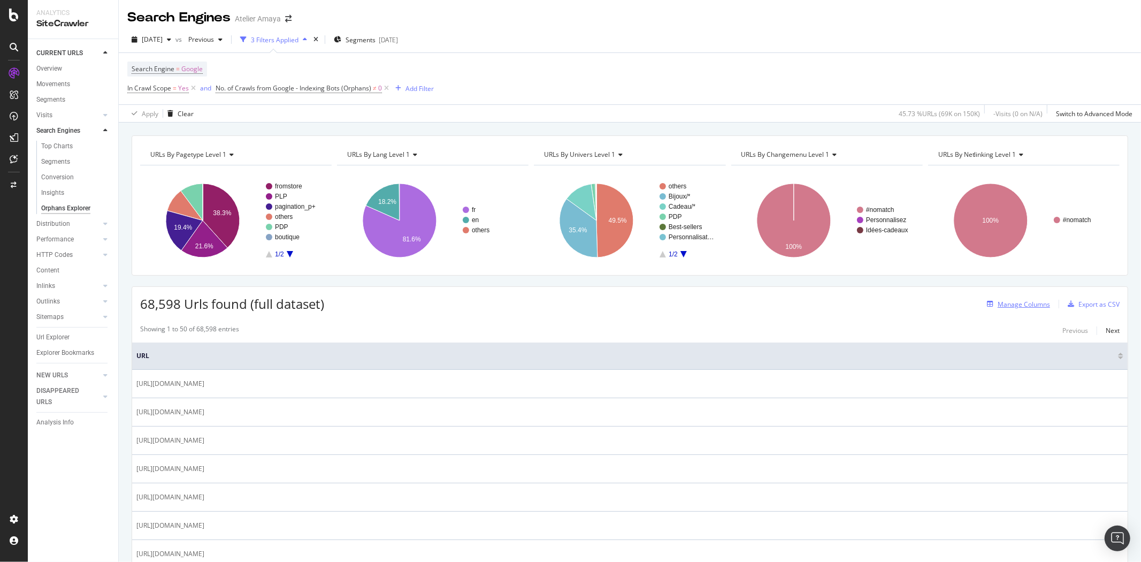
click at [1029, 310] on button "Manage Columns" at bounding box center [1016, 303] width 67 height 13
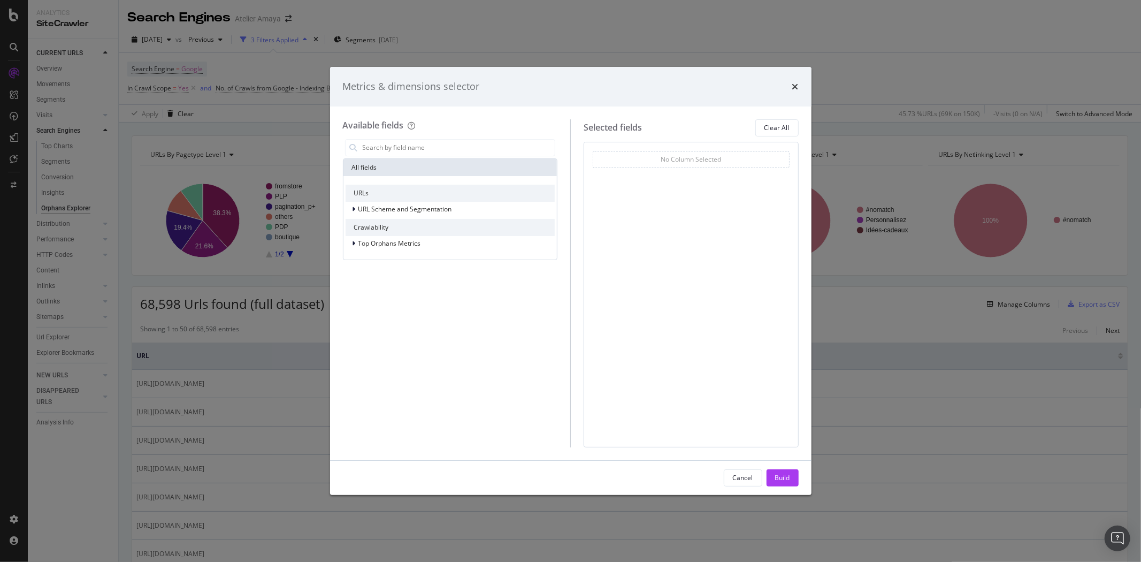
click at [447, 156] on div "modal" at bounding box center [450, 147] width 215 height 21
click at [440, 142] on input "modal" at bounding box center [459, 148] width 194 height 16
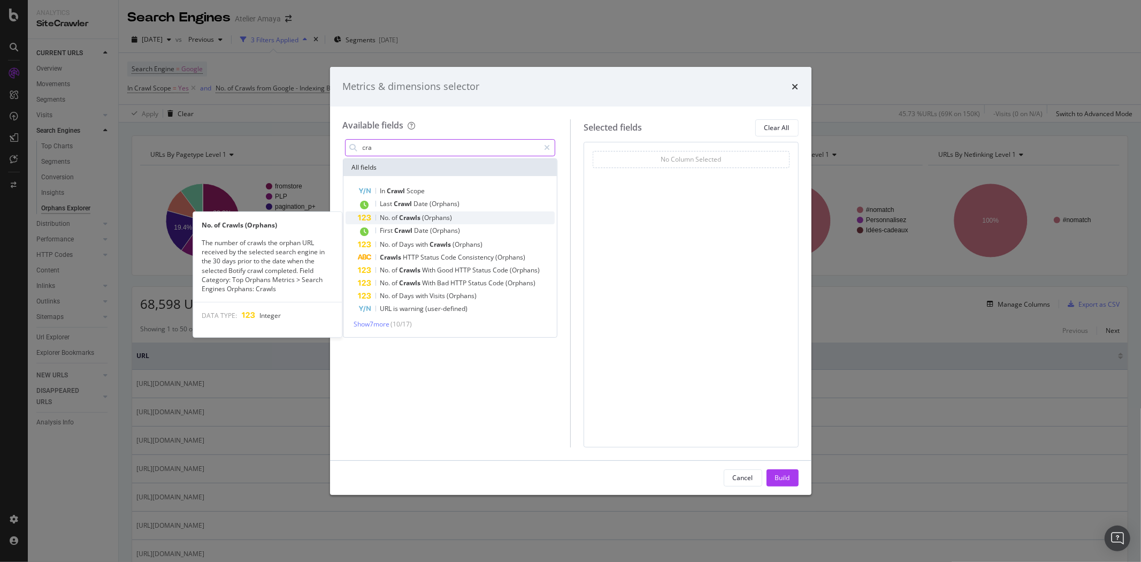
type input "cra"
click at [405, 212] on div "No. of Crawls (Orphans)" at bounding box center [456, 217] width 197 height 13
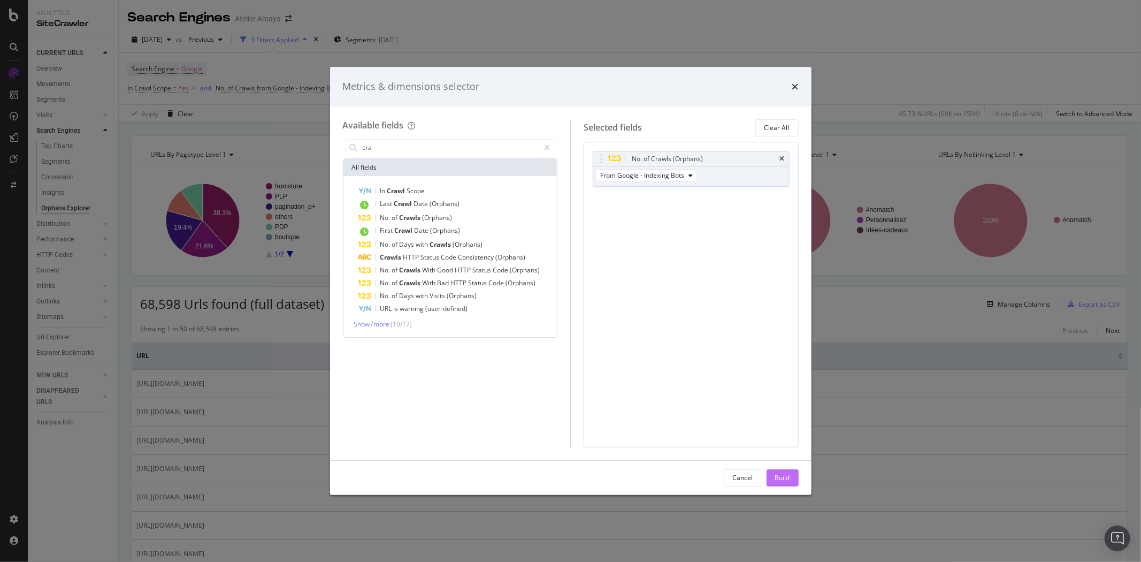
click at [779, 484] on div "Build" at bounding box center [782, 478] width 15 height 16
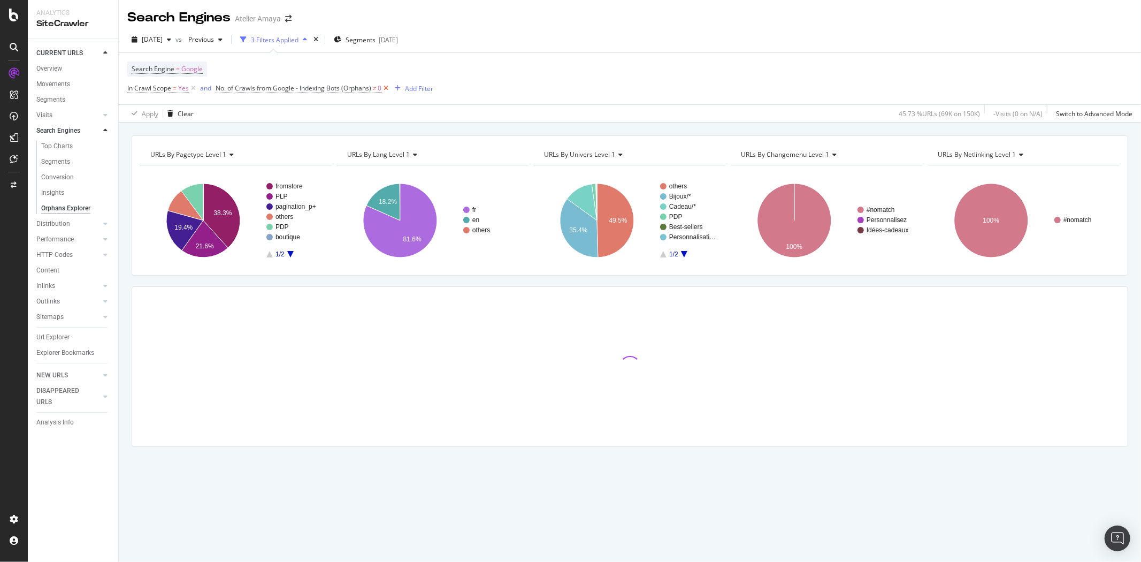
click at [385, 89] on icon at bounding box center [386, 88] width 9 height 11
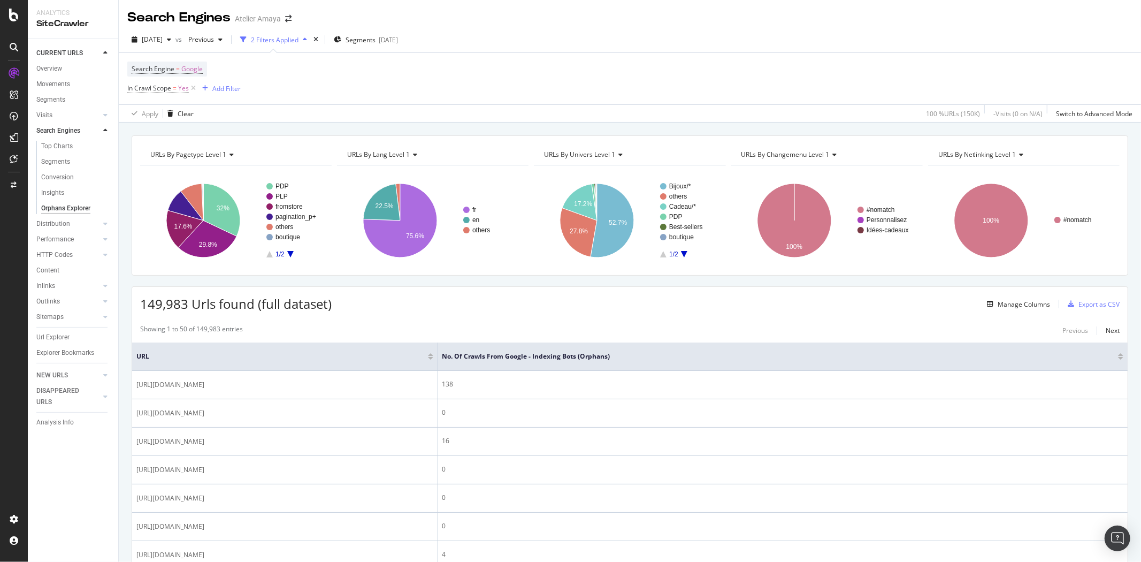
click at [1118, 358] on div at bounding box center [1120, 358] width 5 height 3
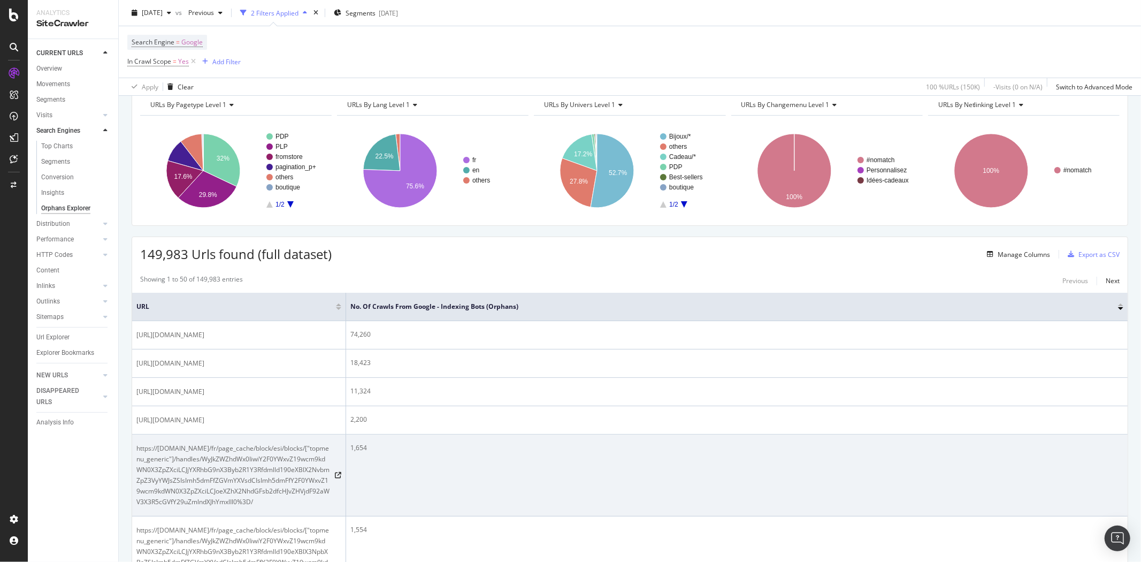
scroll to position [119, 0]
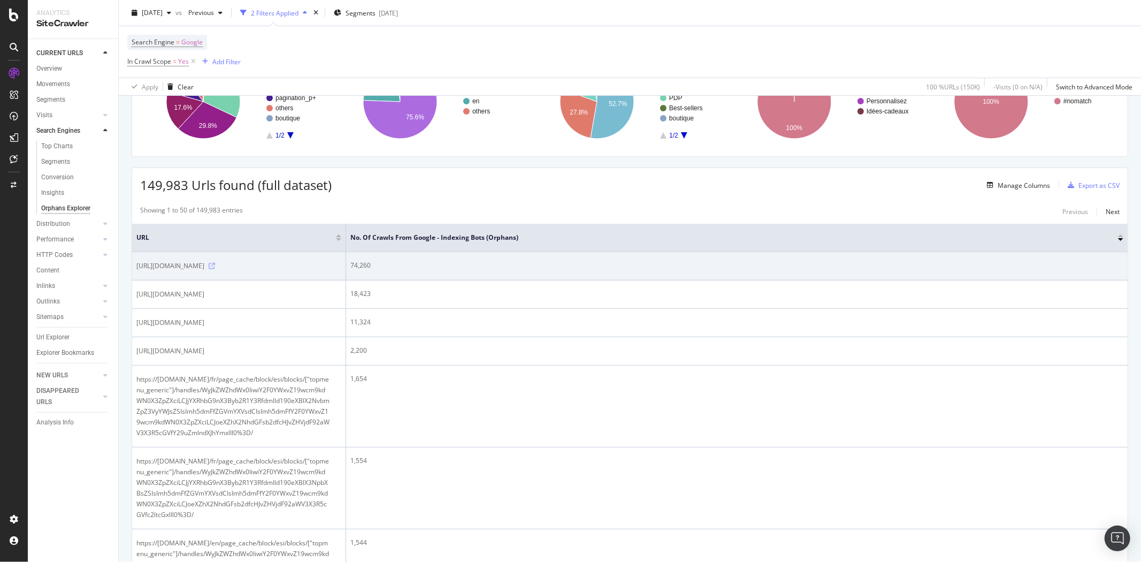
click at [215, 269] on icon at bounding box center [212, 266] width 6 height 6
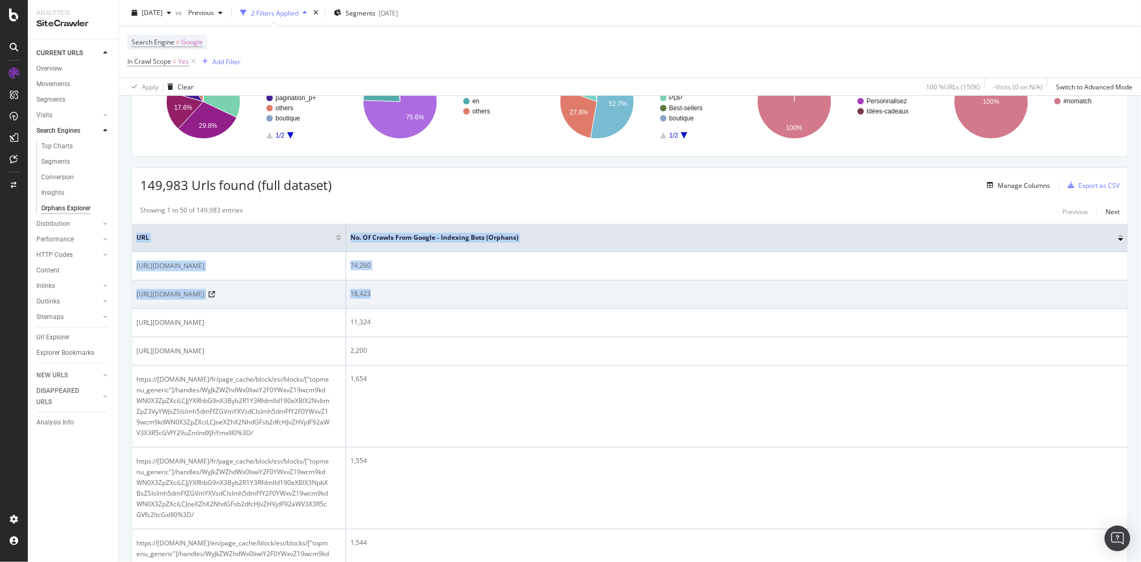
drag, startPoint x: 144, startPoint y: 267, endPoint x: 393, endPoint y: 296, distance: 249.8
copy table "URL No. of Crawls from Google - Indexing Bots (Orphans) [URL][DOMAIN_NAME] 74,2…"
click at [215, 296] on icon at bounding box center [212, 294] width 6 height 6
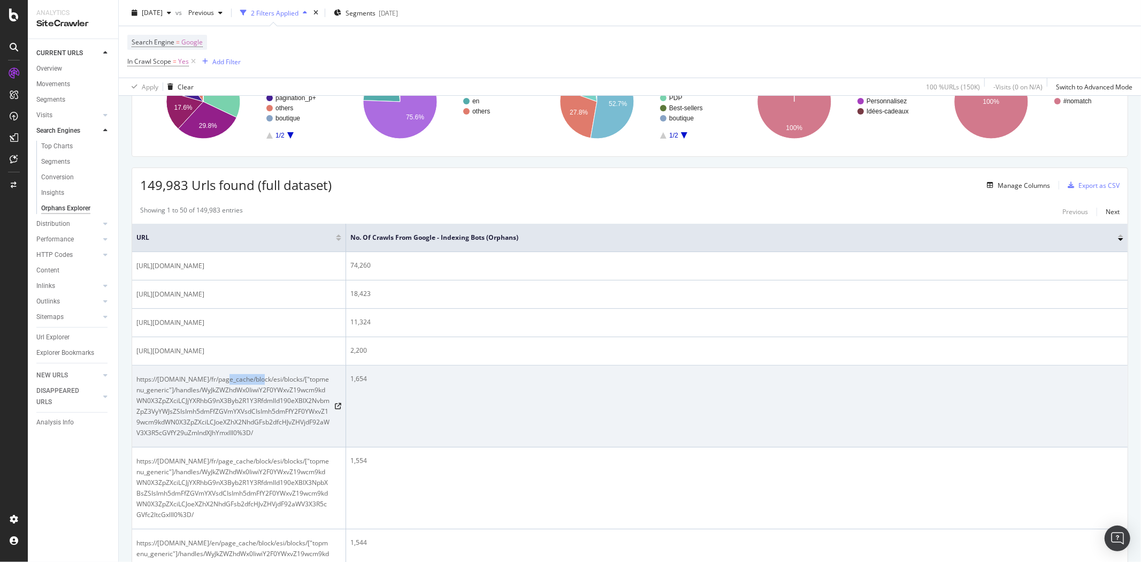
drag, startPoint x: 221, startPoint y: 380, endPoint x: 258, endPoint y: 380, distance: 36.4
click at [258, 380] on span "https://[DOMAIN_NAME]/fr/page_cache/block/esi/blocks/["topmenu_generic"]/handle…" at bounding box center [233, 406] width 194 height 64
copy span "/page_cache"
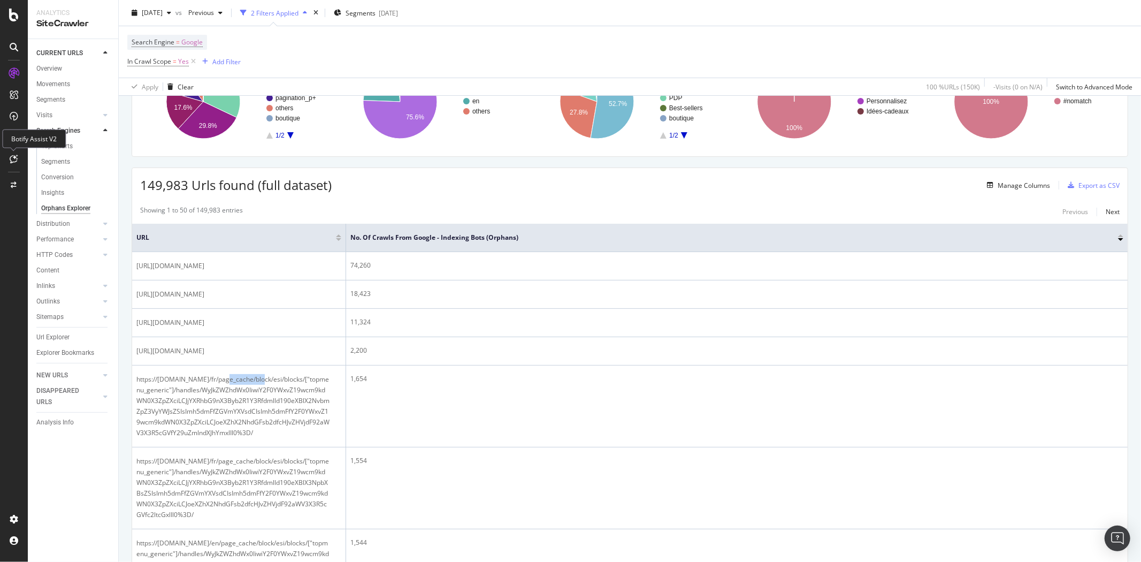
click at [19, 164] on div at bounding box center [13, 158] width 17 height 17
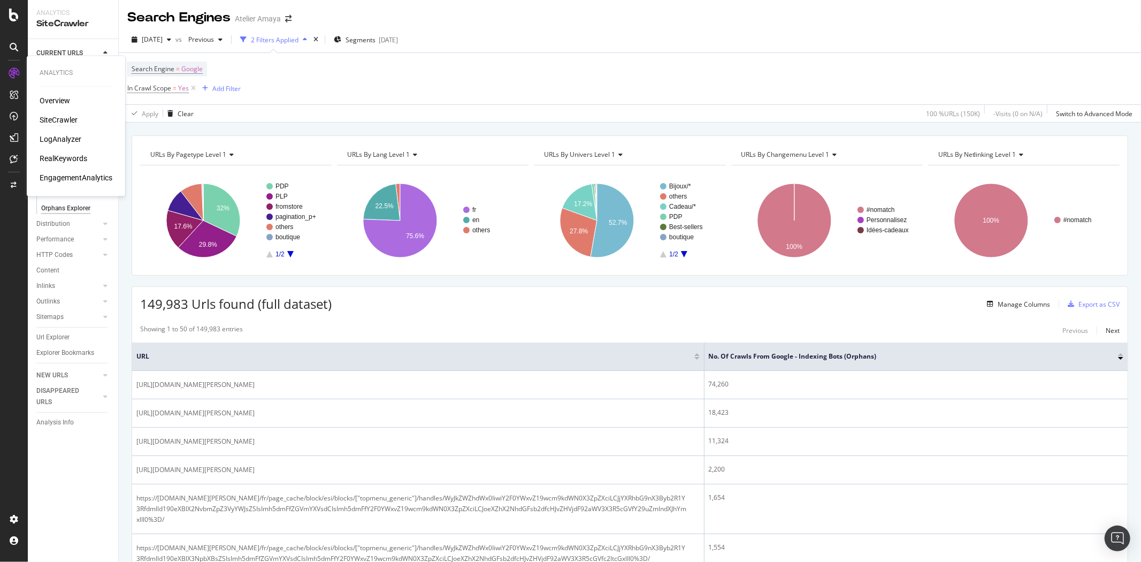
click at [56, 115] on div "SiteCrawler" at bounding box center [59, 120] width 38 height 11
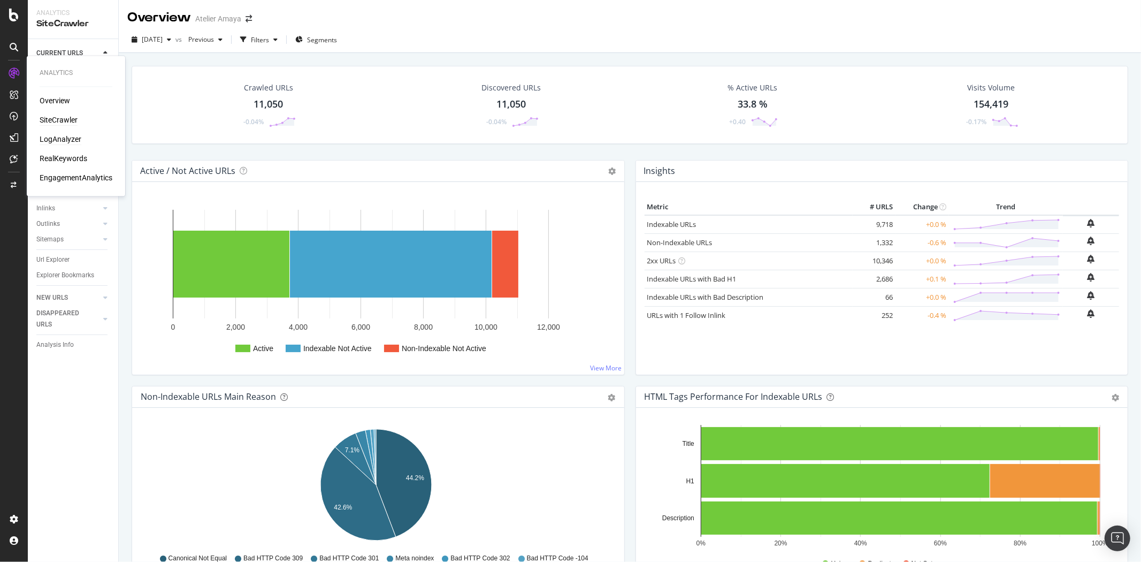
click at [58, 140] on div "LogAnalyzer" at bounding box center [61, 139] width 42 height 11
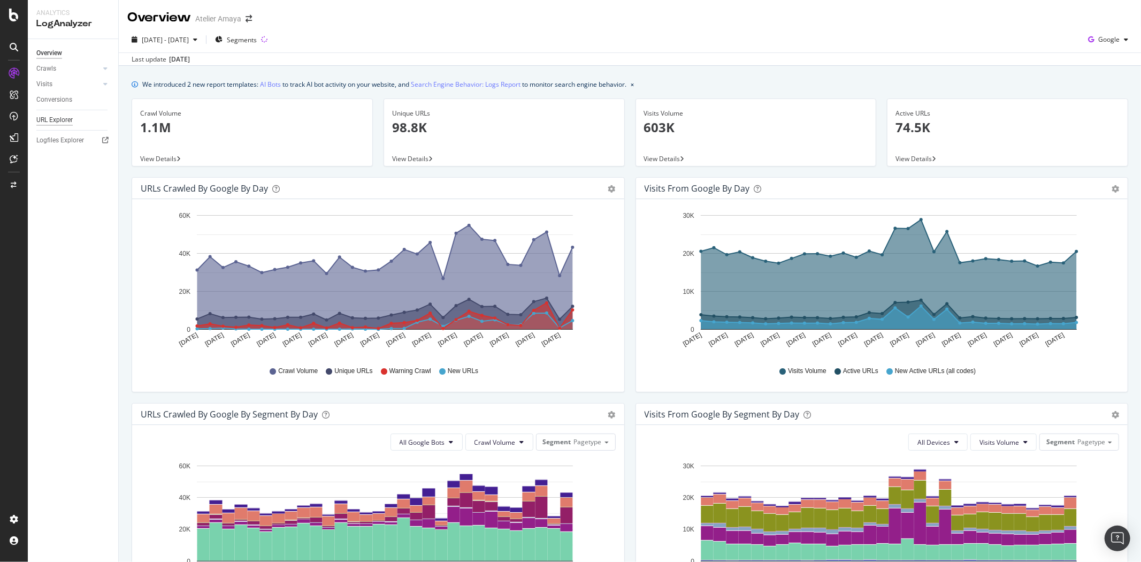
click at [57, 120] on div "URL Explorer" at bounding box center [54, 119] width 36 height 11
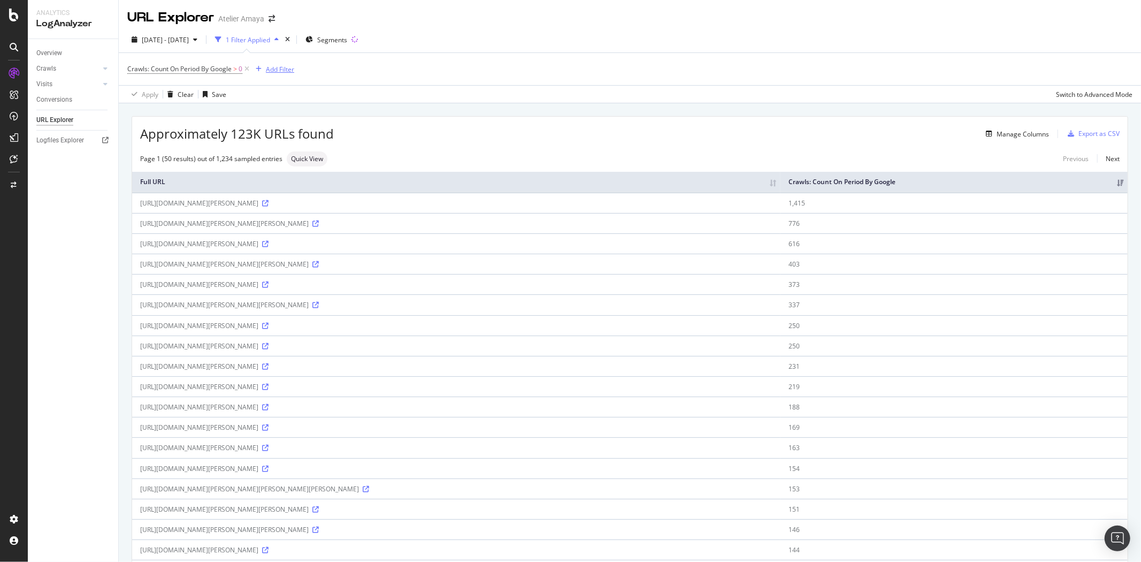
click at [280, 74] on div "Add Filter" at bounding box center [272, 69] width 43 height 12
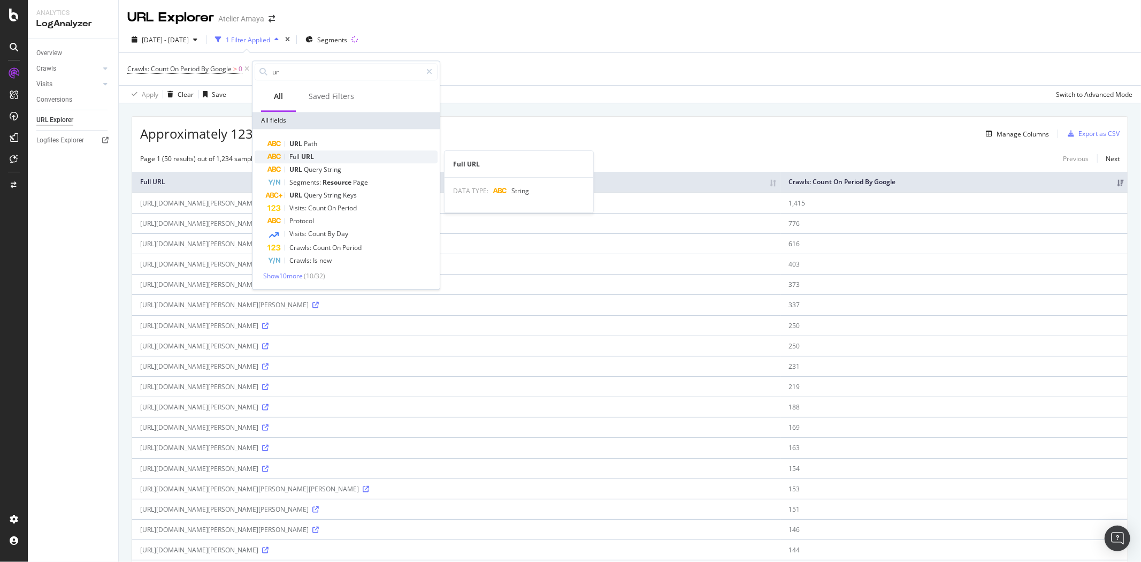
type input "ur"
click at [308, 154] on span "URL" at bounding box center [307, 156] width 13 height 9
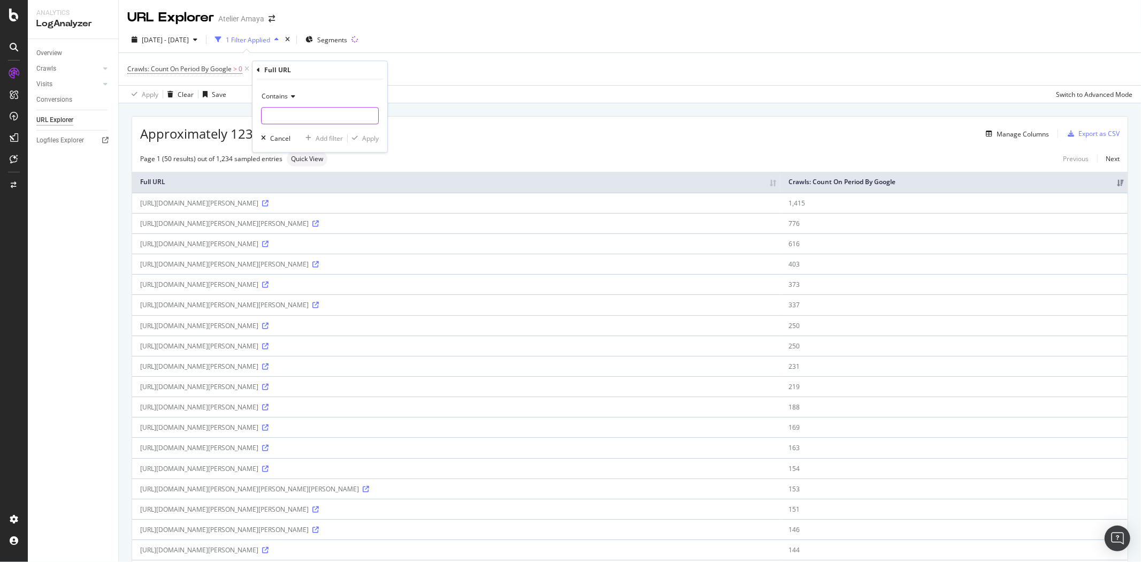
click at [310, 115] on input "text" at bounding box center [320, 115] width 117 height 17
paste input "https://app.botify.com/latelier-damaya-org/atelier-amaya/crawl/search-engines/o…"
drag, startPoint x: 361, startPoint y: 116, endPoint x: 170, endPoint y: 111, distance: 191.0
click at [170, 111] on body "Analytics LogAnalyzer Overview Crawls Daily Distribution Segments Distribution …" at bounding box center [570, 281] width 1141 height 562
click at [294, 122] on input "https://app.botify.com/latelier-damaya-org/atelier-amaya/crawl/search-engines/o…" at bounding box center [312, 115] width 101 height 17
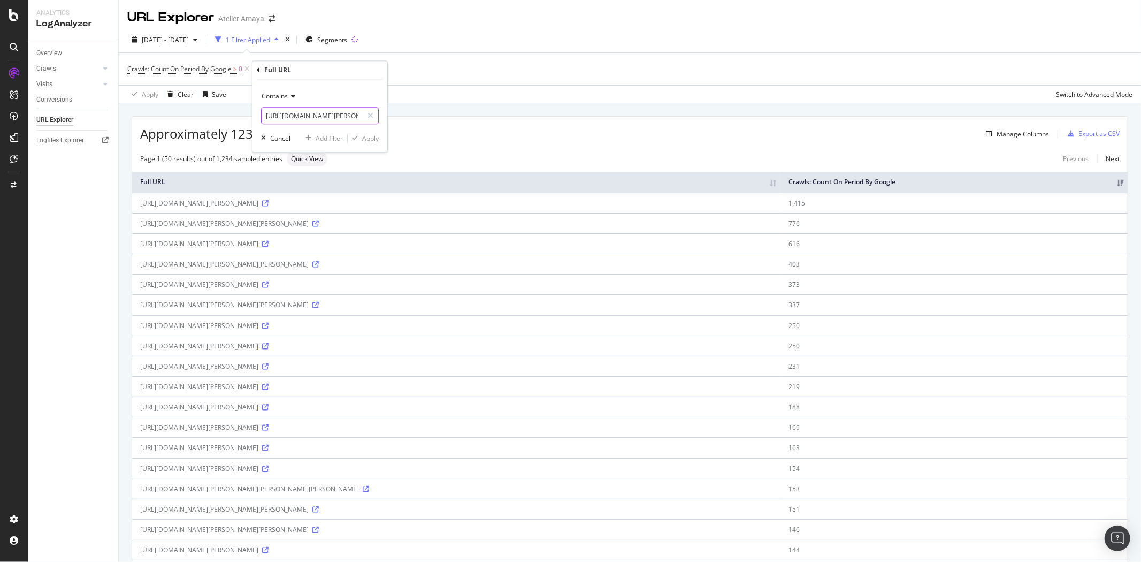
click at [295, 122] on input "https://app.botify.com/latelier-damaya-org/atelier-amaya/crawl/search-engines/o…" at bounding box center [312, 115] width 101 height 17
type input "page_cache"
click at [362, 142] on div "Apply" at bounding box center [370, 138] width 17 height 9
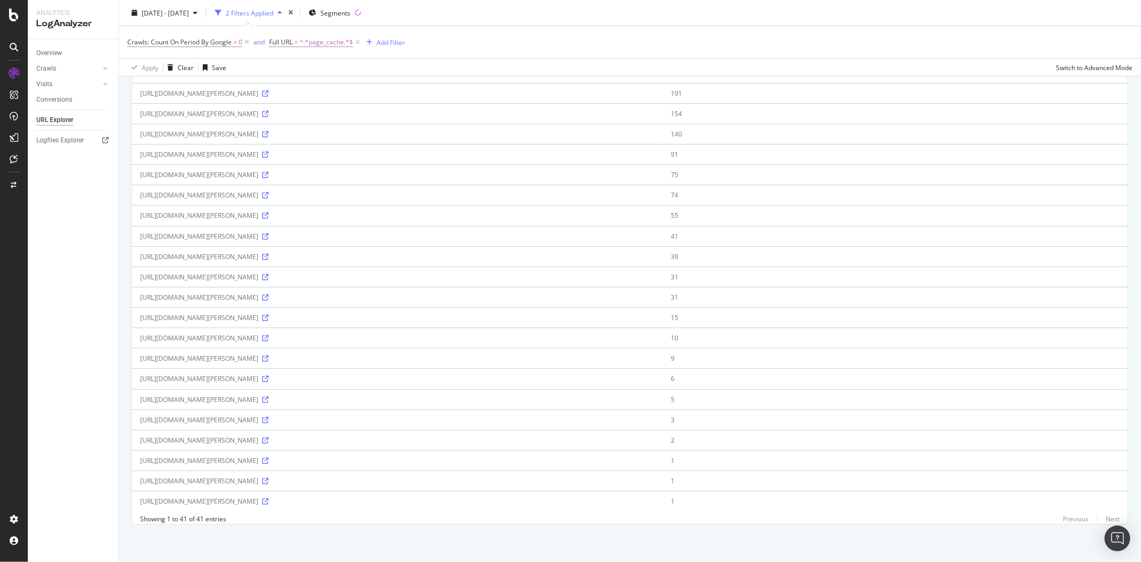
scroll to position [831, 0]
click at [269, 498] on icon at bounding box center [265, 501] width 6 height 6
click at [269, 294] on icon at bounding box center [265, 297] width 6 height 6
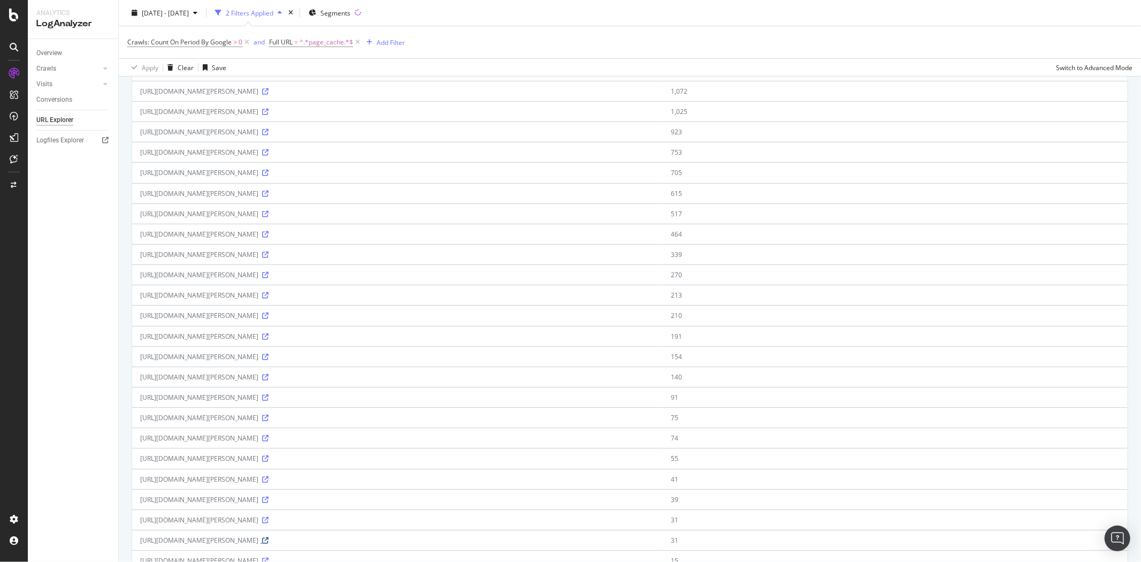
scroll to position [0, 0]
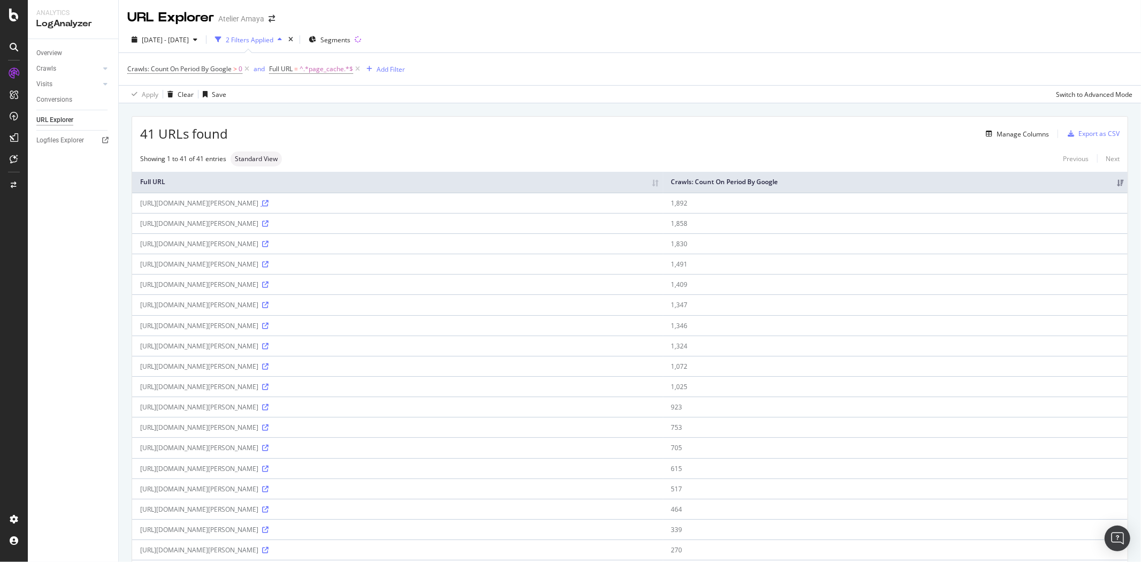
click at [269, 206] on icon at bounding box center [265, 203] width 6 height 6
click at [1080, 134] on div "Export as CSV" at bounding box center [1098, 133] width 41 height 9
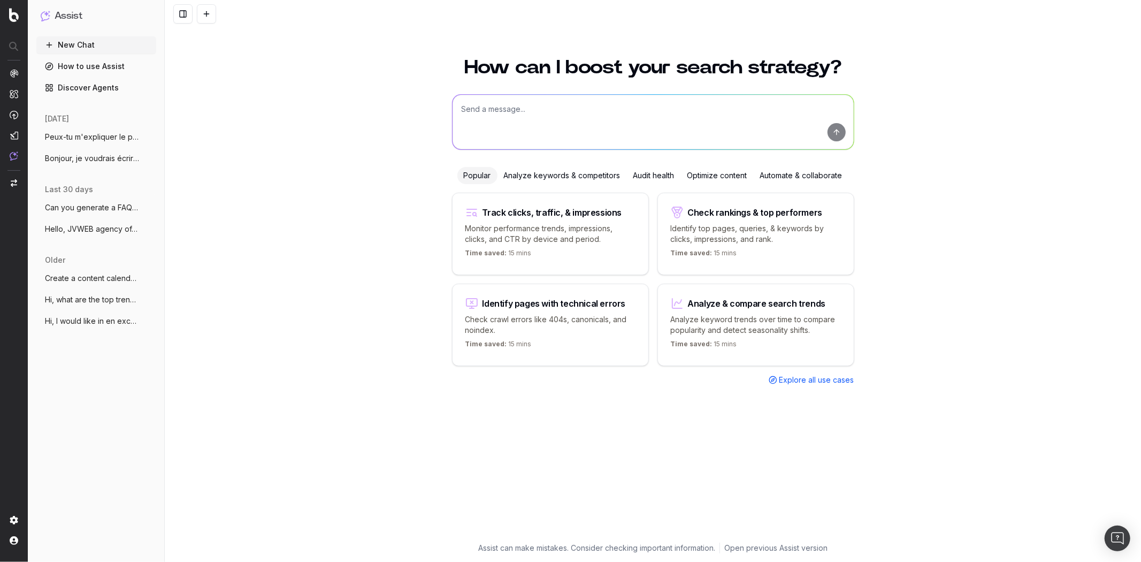
click at [59, 136] on span "Peux-tu m'expliquer le principe d'un REG" at bounding box center [92, 137] width 94 height 11
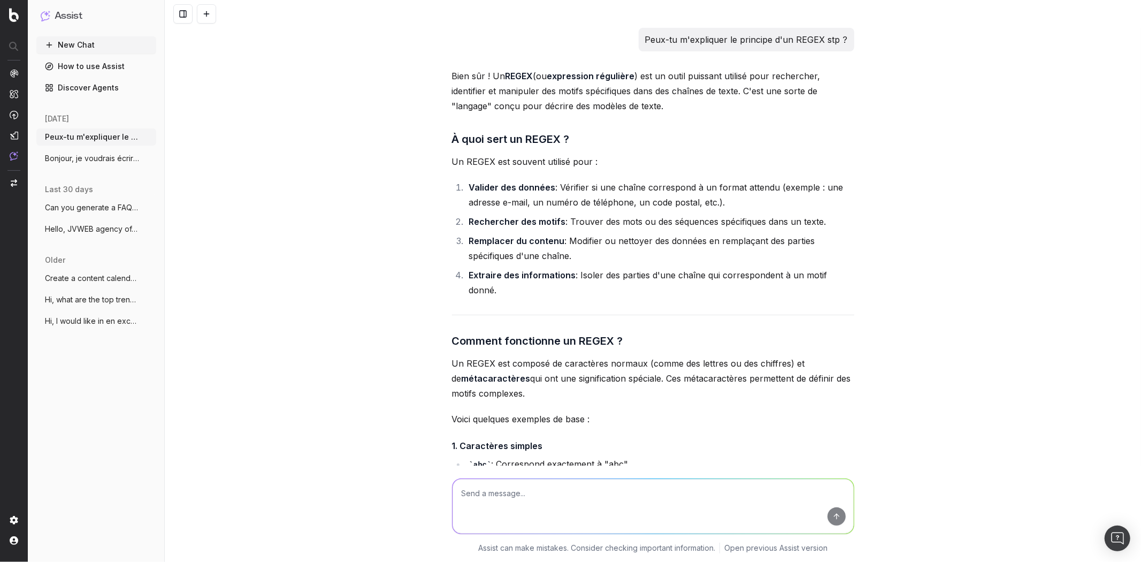
scroll to position [4084, 0]
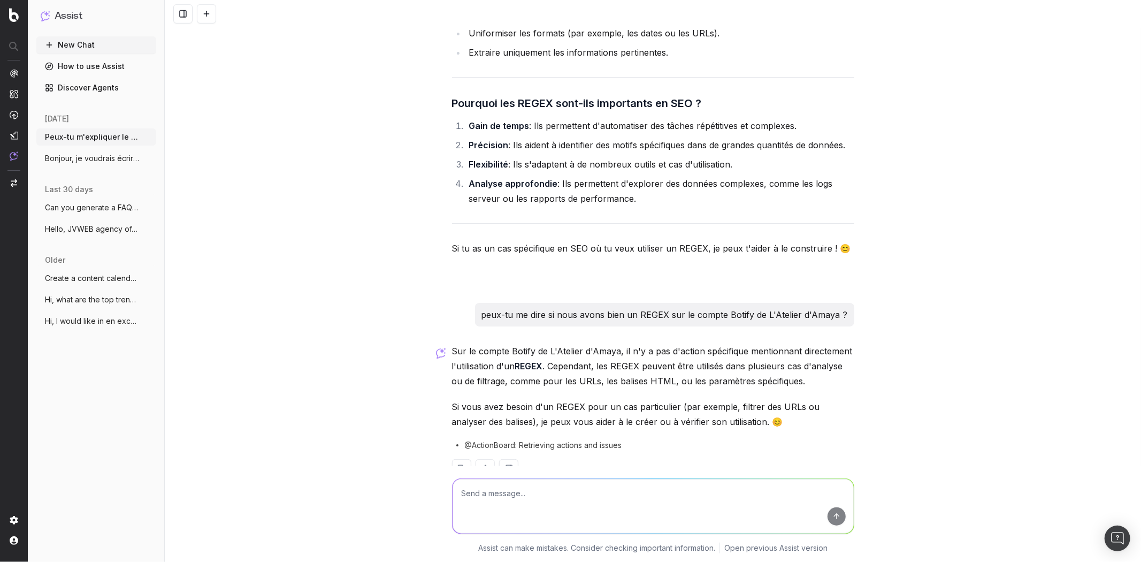
click at [519, 510] on textarea at bounding box center [653, 506] width 401 height 55
paste textarea "User-agent: * Disallow: */index.php/ Disallow: */checkout/ Disallow: */app/ Dis…"
type textarea "Merci très clair ! Peux-tu maintenant m'aider à ajouter le paramètre de no inde…"
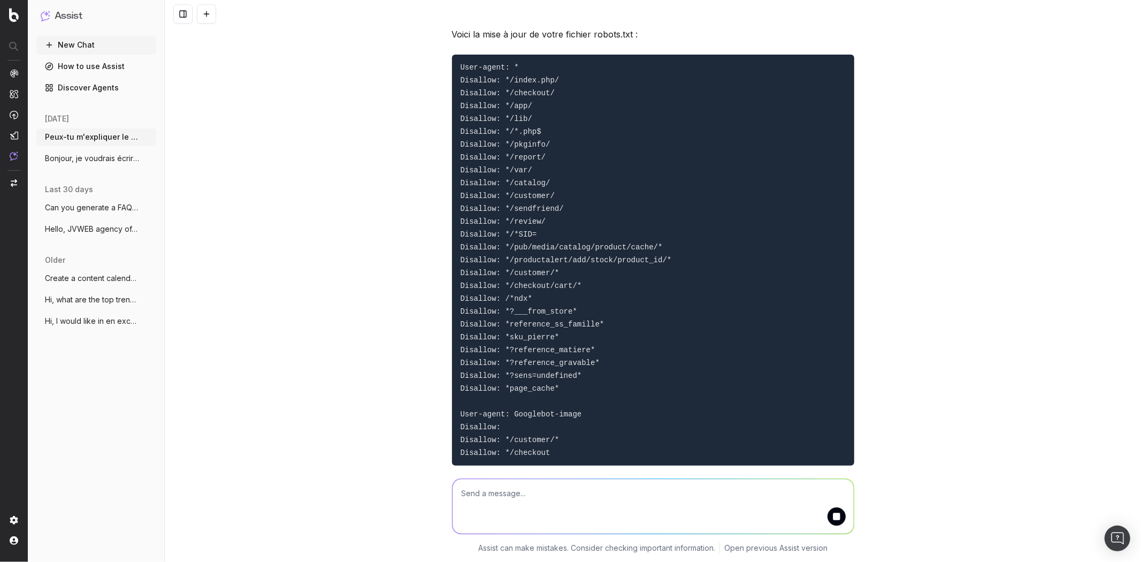
scroll to position [6396, 0]
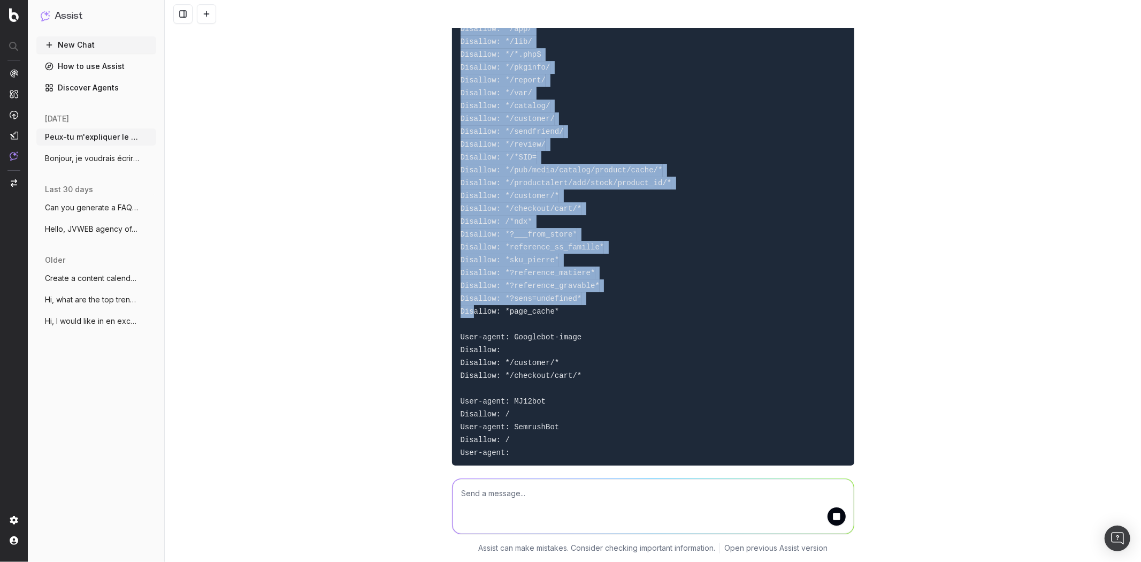
drag, startPoint x: 556, startPoint y: 392, endPoint x: 467, endPoint y: 389, distance: 89.3
click at [467, 389] on pre "User-agent: * Disallow: */index.php/ Disallow: */checkout/ Disallow: */app/ Dis…" at bounding box center [653, 222] width 402 height 488
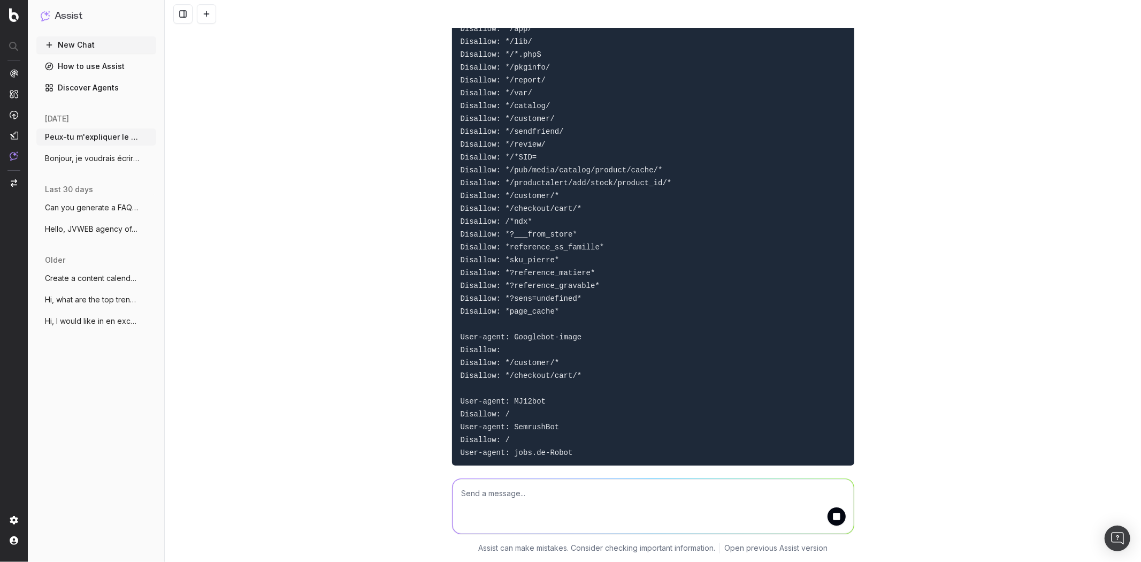
click at [541, 385] on code "User-agent: * Disallow: */index.php/ Disallow: */checkout/ Disallow: */app/ Dis…" at bounding box center [566, 221] width 211 height 471
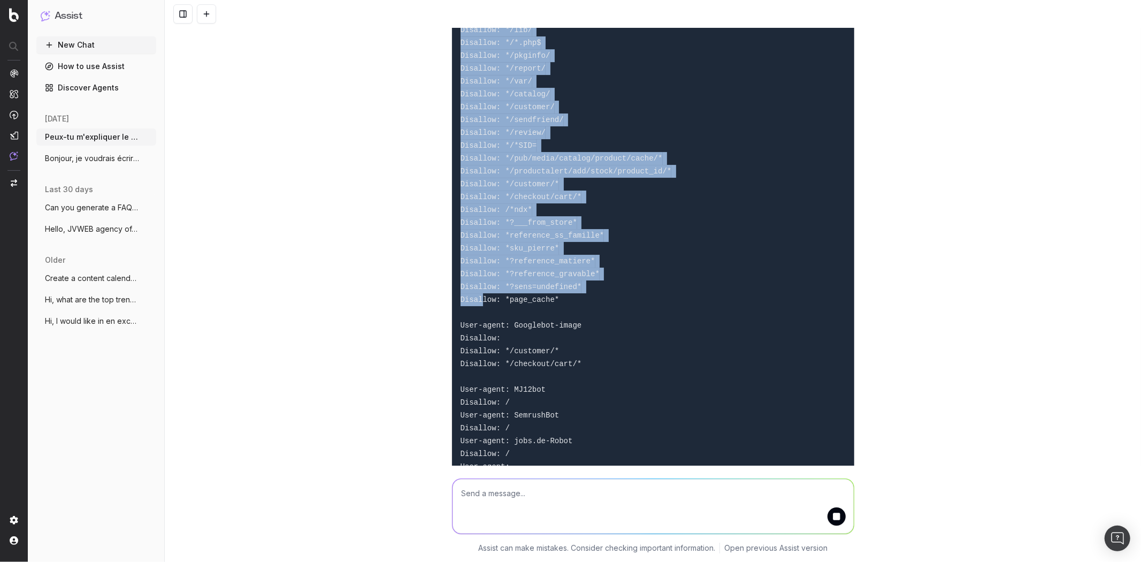
drag, startPoint x: 557, startPoint y: 391, endPoint x: 477, endPoint y: 394, distance: 80.3
click at [477, 394] on pre "User-agent: * Disallow: */index.php/ Disallow: */checkout/ Disallow: */app/ Dis…" at bounding box center [653, 222] width 402 height 513
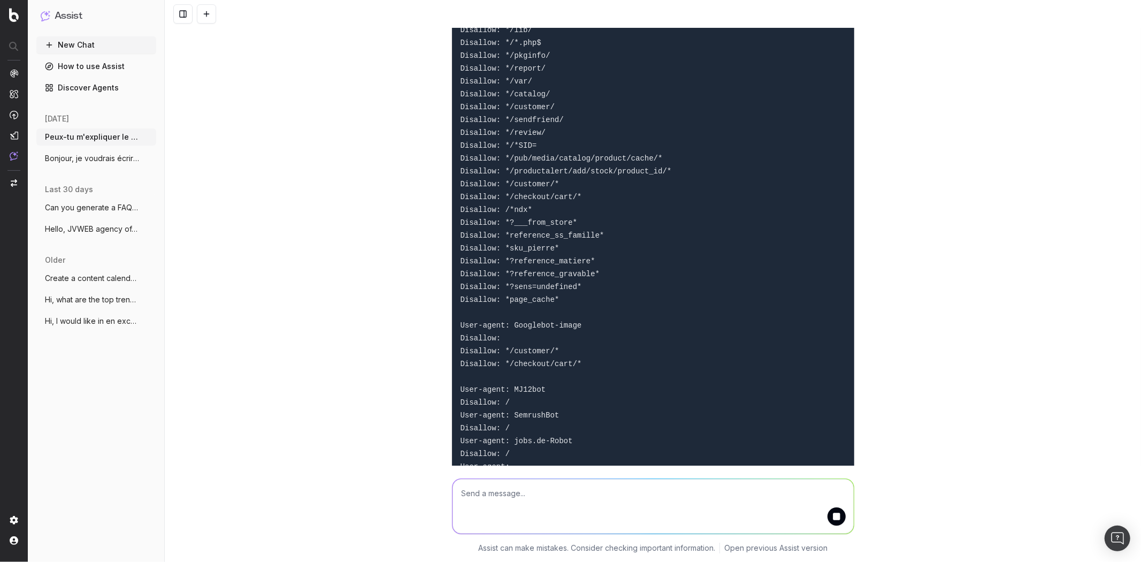
click at [478, 393] on pre "User-agent: * Disallow: */index.php/ Disallow: */checkout/ Disallow: */app/ Dis…" at bounding box center [653, 222] width 402 height 513
click at [537, 388] on code "User-agent: * Disallow: */index.php/ Disallow: */checkout/ Disallow: */app/ Dis…" at bounding box center [566, 241] width 211 height 535
click at [537, 388] on code "User-agent: * Disallow: */index.php/ Disallow: */checkout/ Disallow: */app/ Dis…" at bounding box center [566, 254] width 211 height 561
click at [537, 388] on code "User-agent: * Disallow: */index.php/ Disallow: */checkout/ Disallow: */app/ Dis…" at bounding box center [566, 267] width 211 height 586
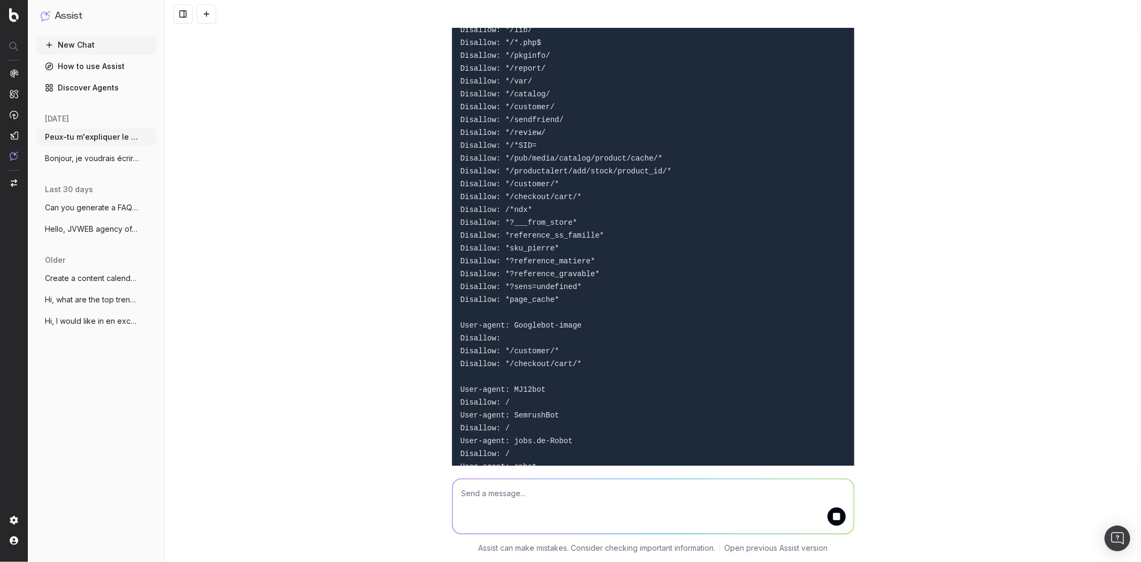
click at [537, 388] on code "User-agent: * Disallow: */index.php/ Disallow: */checkout/ Disallow: */app/ Dis…" at bounding box center [566, 280] width 211 height 612
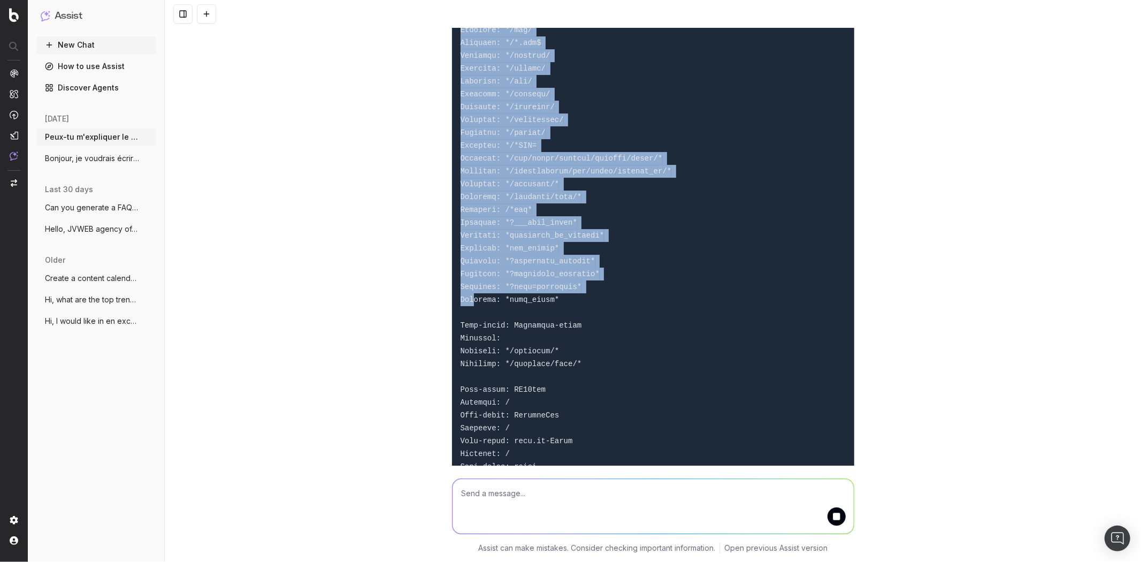
drag, startPoint x: 548, startPoint y: 388, endPoint x: 467, endPoint y: 388, distance: 80.8
click at [467, 388] on pre at bounding box center [653, 344] width 402 height 757
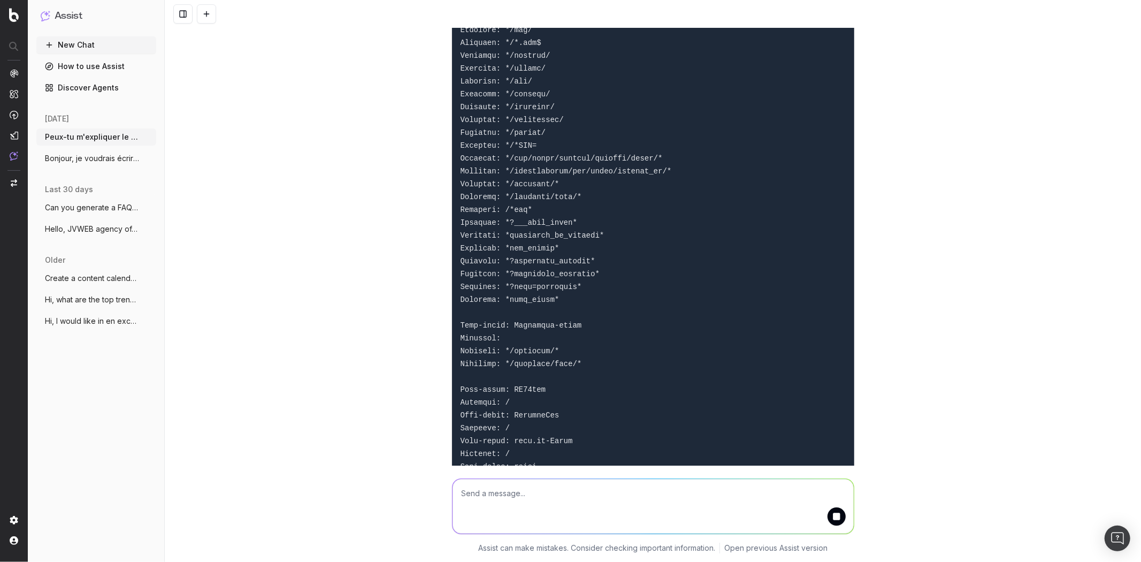
click at [520, 363] on code at bounding box center [566, 350] width 211 height 753
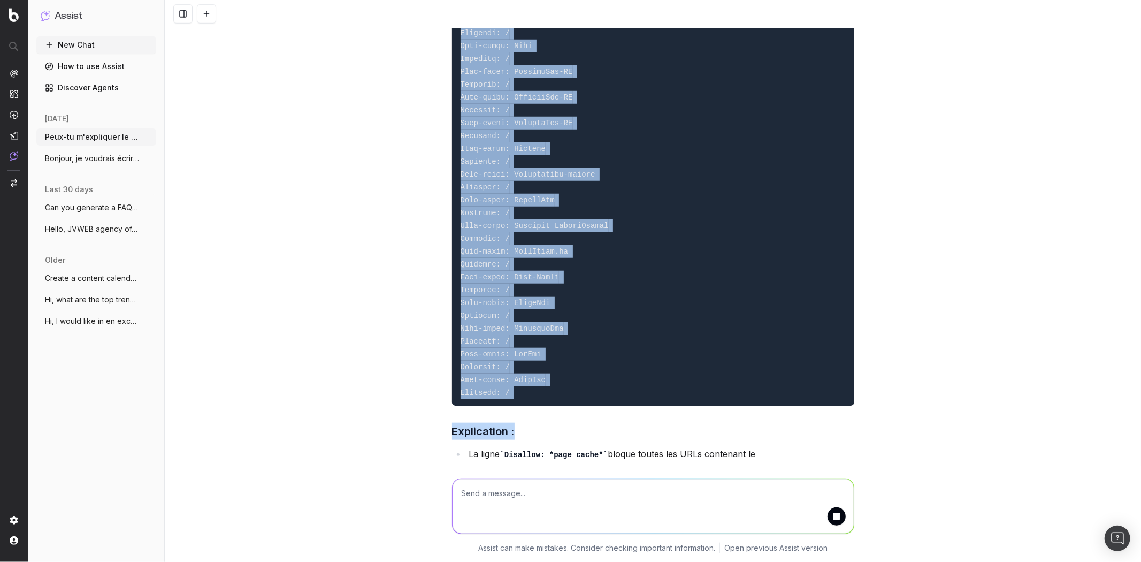
scroll to position [7623, 0]
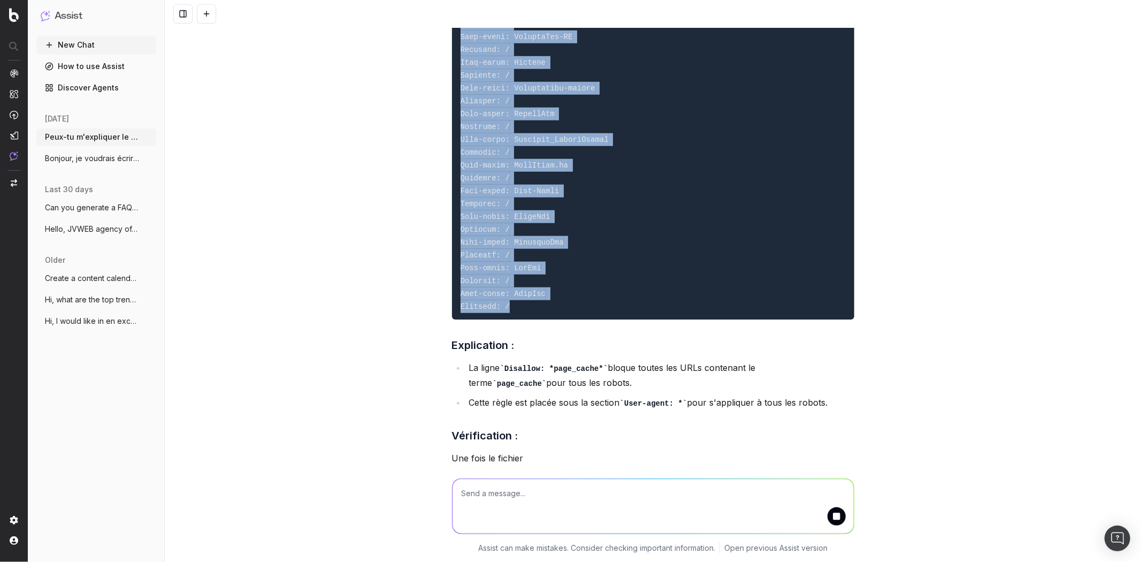
drag, startPoint x: 455, startPoint y: 127, endPoint x: 609, endPoint y: 392, distance: 306.0
copy code "User-agent: * Disallow: */index.php/ Disallow: */checkout/ Disallow: */app/ Dis…"
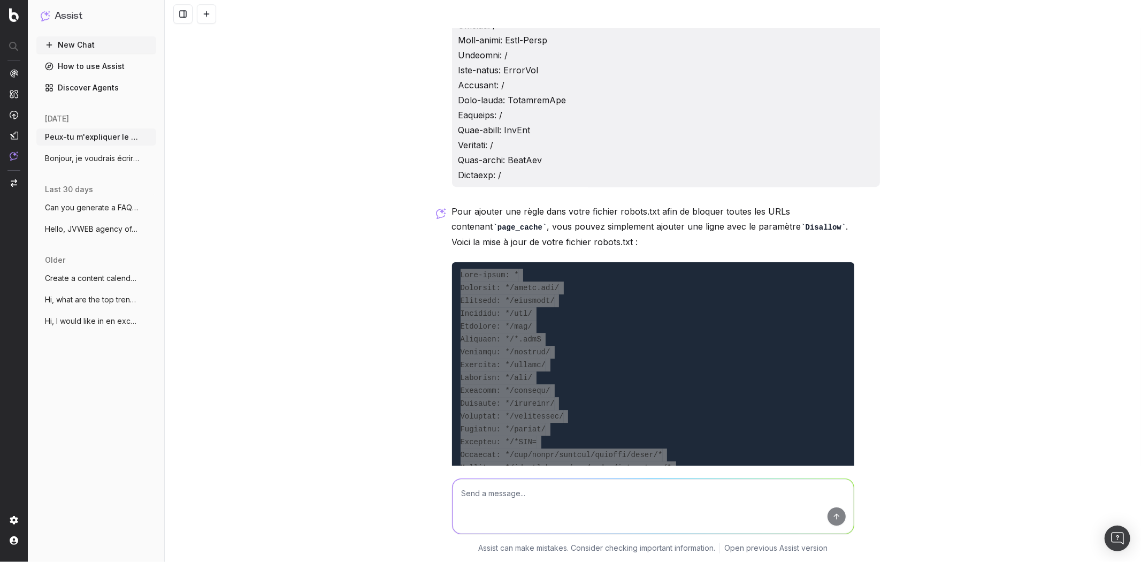
scroll to position [6103, 0]
